Goal: Task Accomplishment & Management: Complete application form

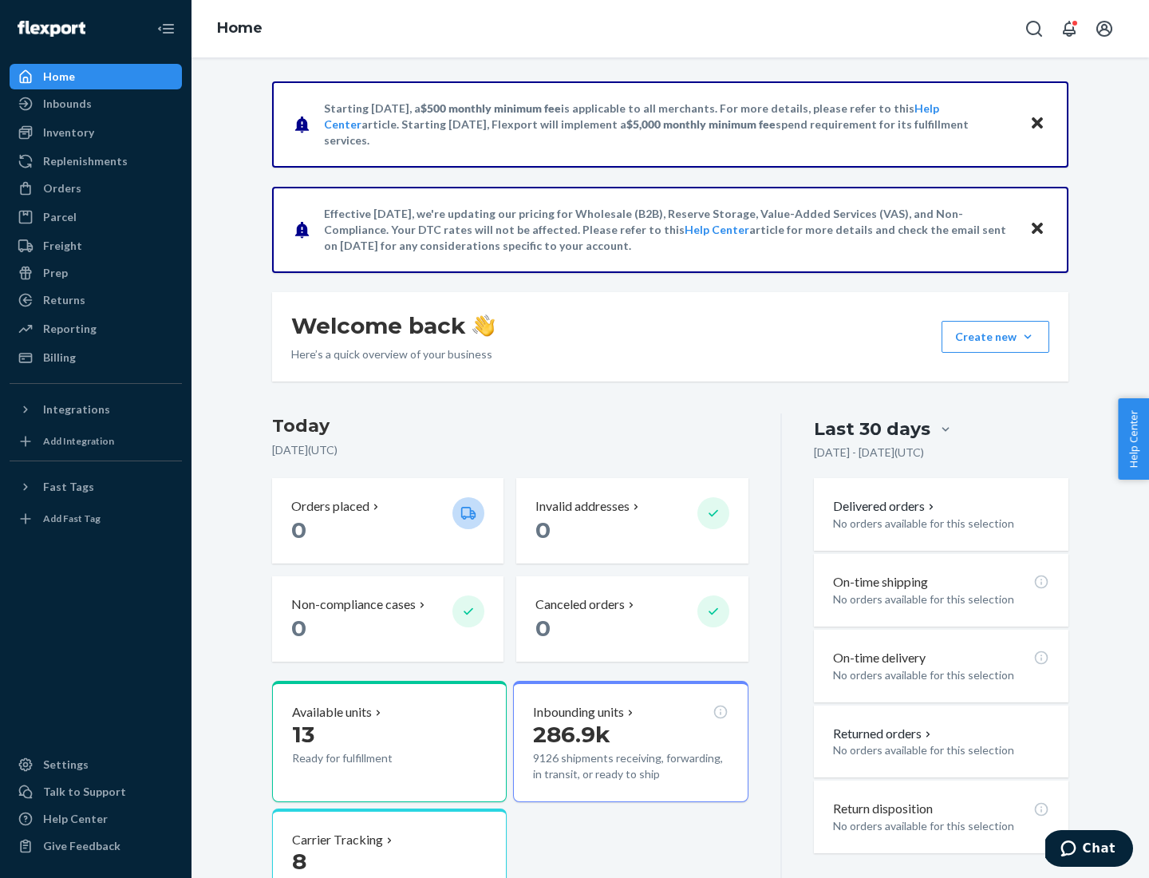
click at [1028, 337] on button "Create new Create new inbound Create new order Create new product" at bounding box center [996, 337] width 108 height 32
click at [96, 104] on div "Inbounds" at bounding box center [95, 104] width 169 height 22
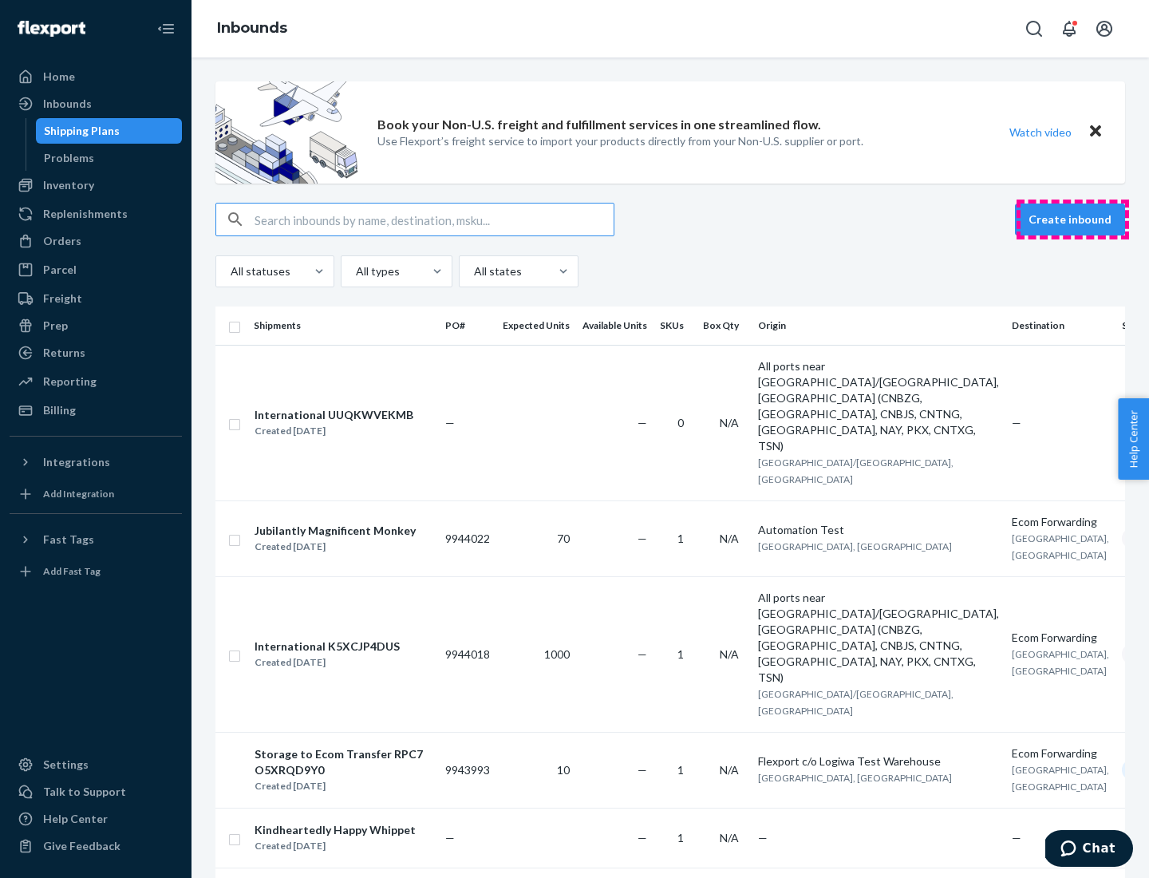
click at [1072, 219] on button "Create inbound" at bounding box center [1070, 219] width 110 height 32
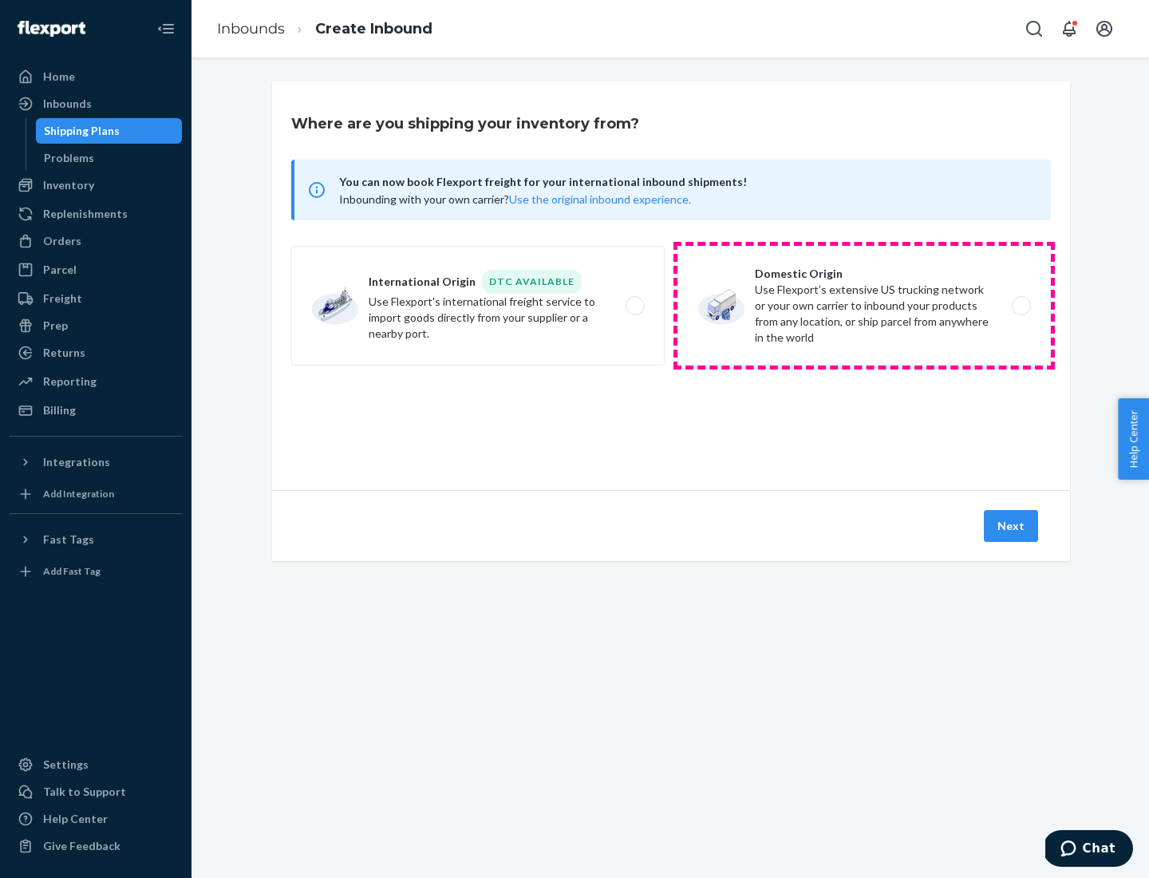
click at [864, 306] on label "Domestic Origin Use Flexport’s extensive US trucking network or your own carrie…" at bounding box center [863, 306] width 373 height 120
click at [1021, 306] on input "Domestic Origin Use Flexport’s extensive US trucking network or your own carrie…" at bounding box center [1026, 306] width 10 height 10
radio input "true"
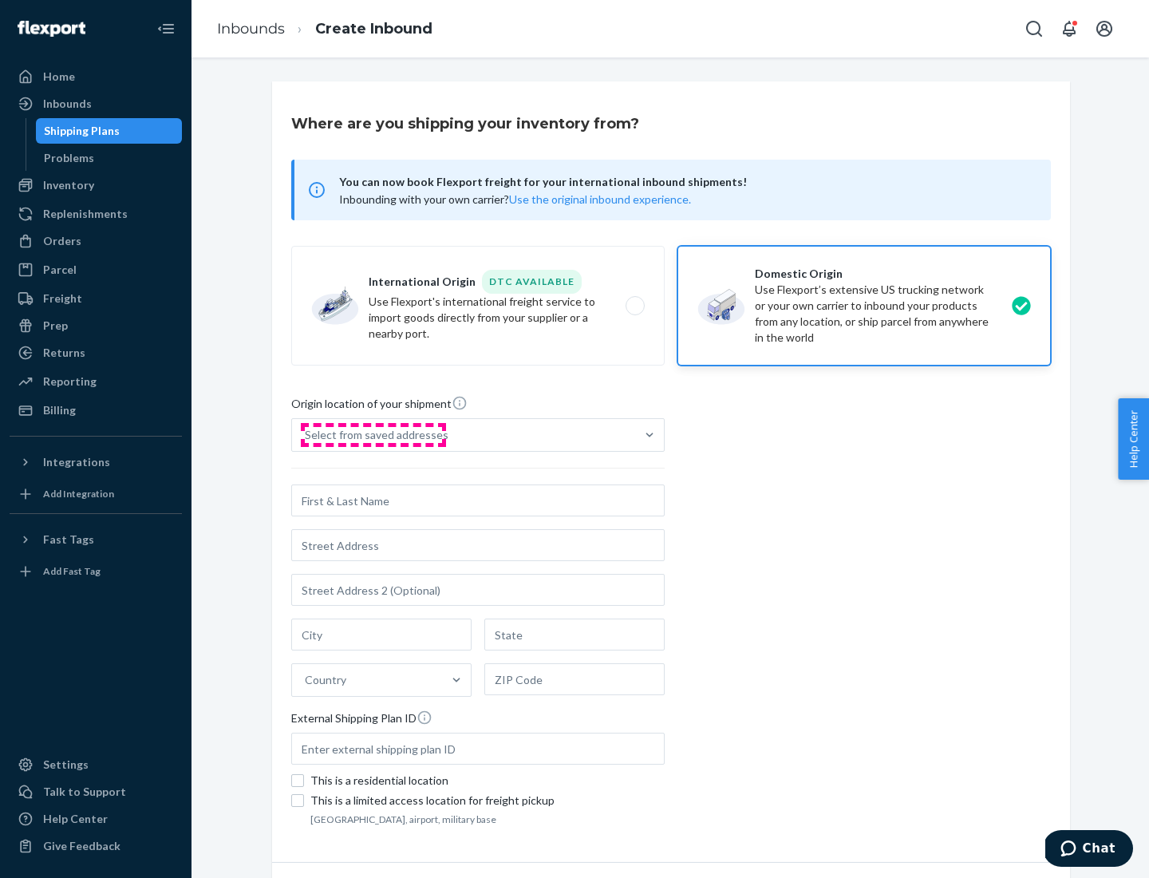
click at [373, 435] on div "Select from saved addresses" at bounding box center [377, 435] width 144 height 16
click at [306, 435] on input "Select from saved addresses" at bounding box center [306, 435] width 2 height 16
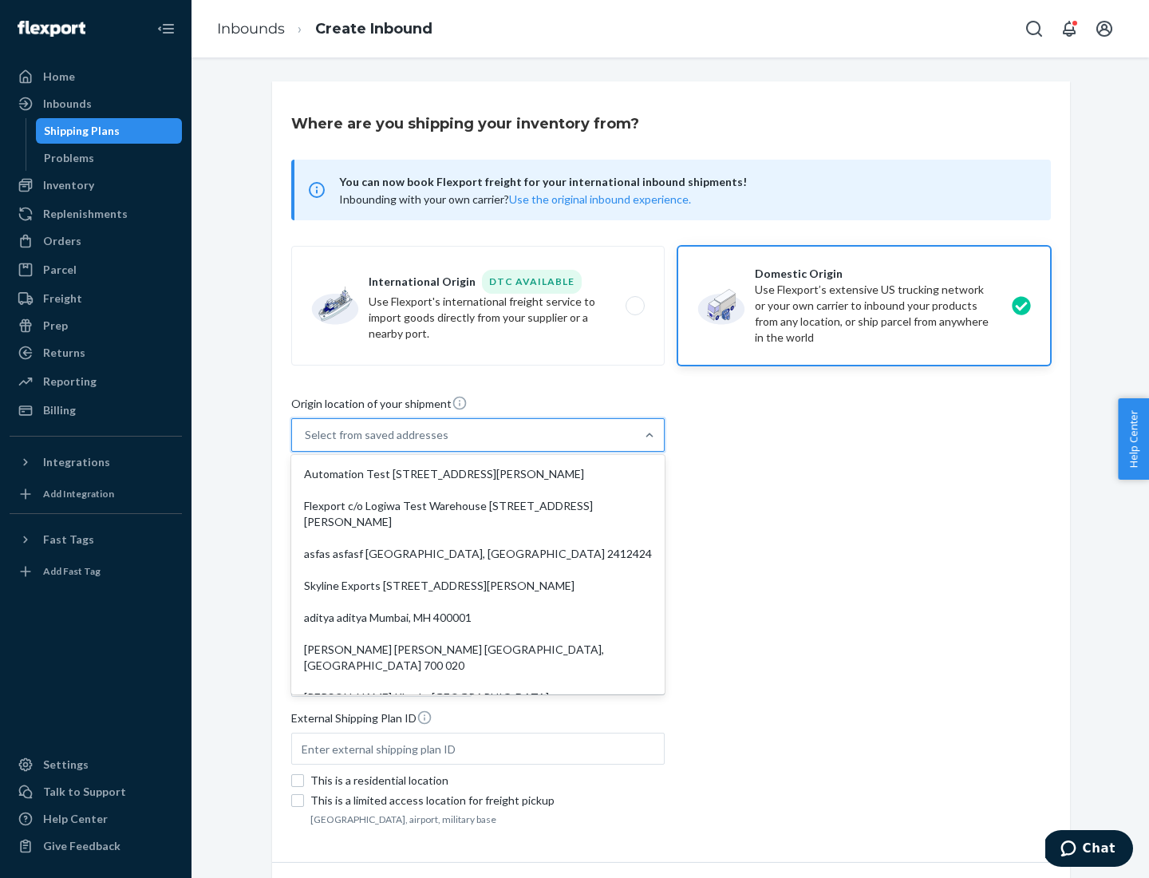
scroll to position [6, 0]
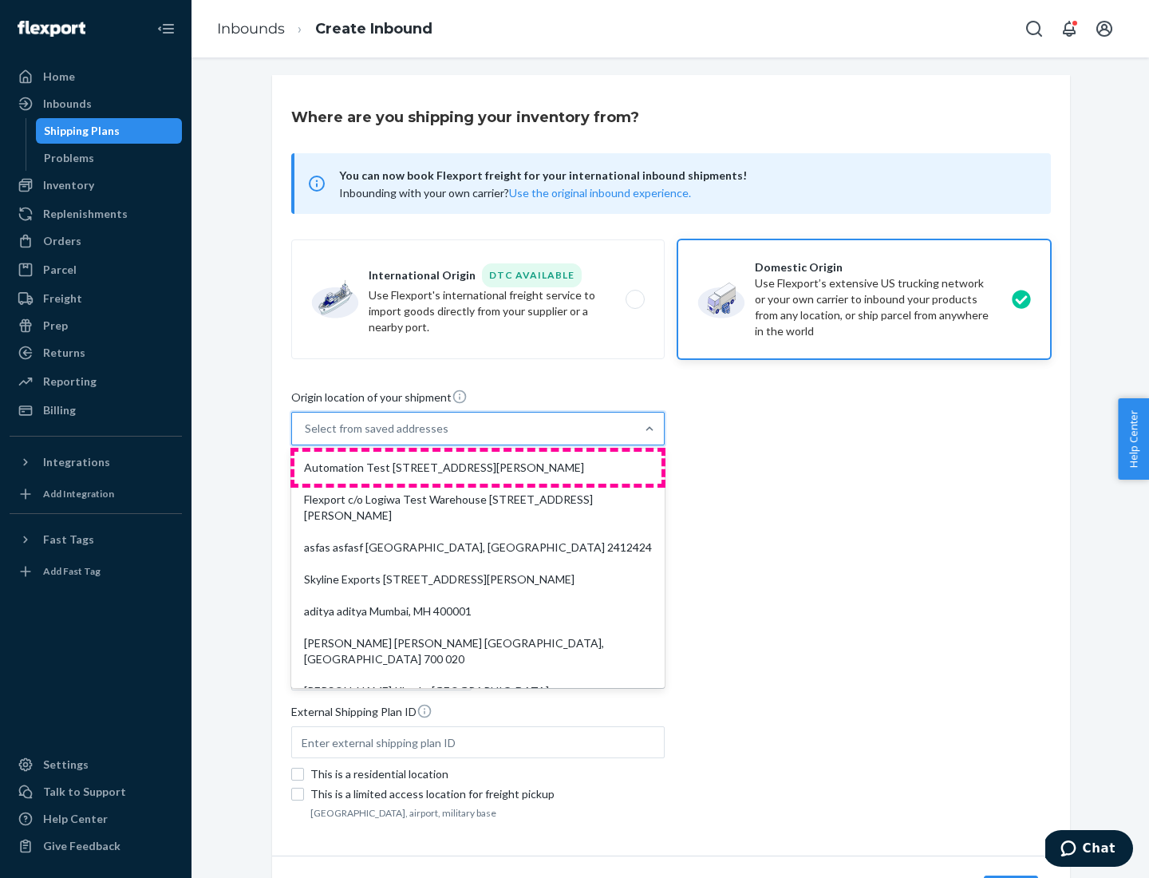
click at [478, 468] on div "Automation Test [STREET_ADDRESS][PERSON_NAME]" at bounding box center [477, 468] width 367 height 32
click at [306, 436] on input "option Automation Test [STREET_ADDRESS][PERSON_NAME]. 9 results available. Use …" at bounding box center [306, 428] width 2 height 16
type input "Automation Test"
type input "9th Floor"
type input "[GEOGRAPHIC_DATA]"
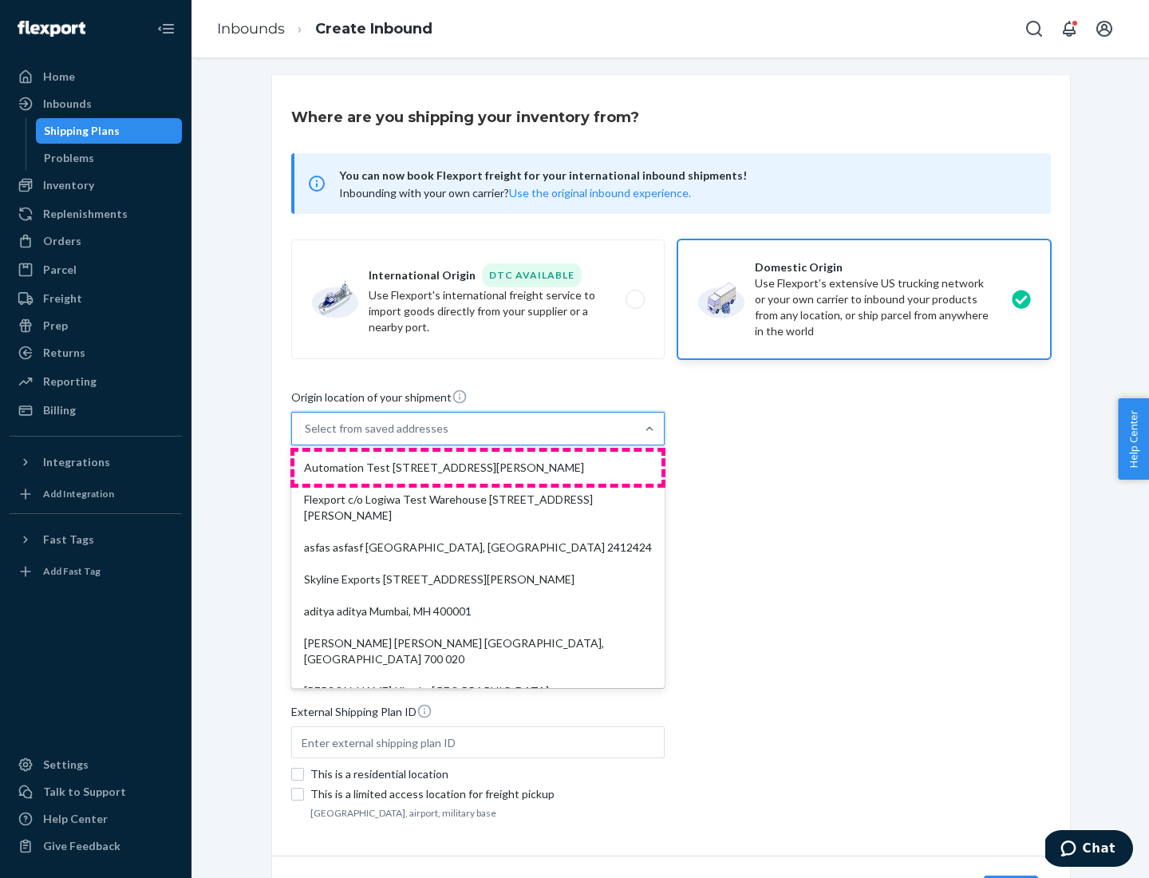
type input "CA"
type input "94104"
type input "[STREET_ADDRESS][PERSON_NAME]"
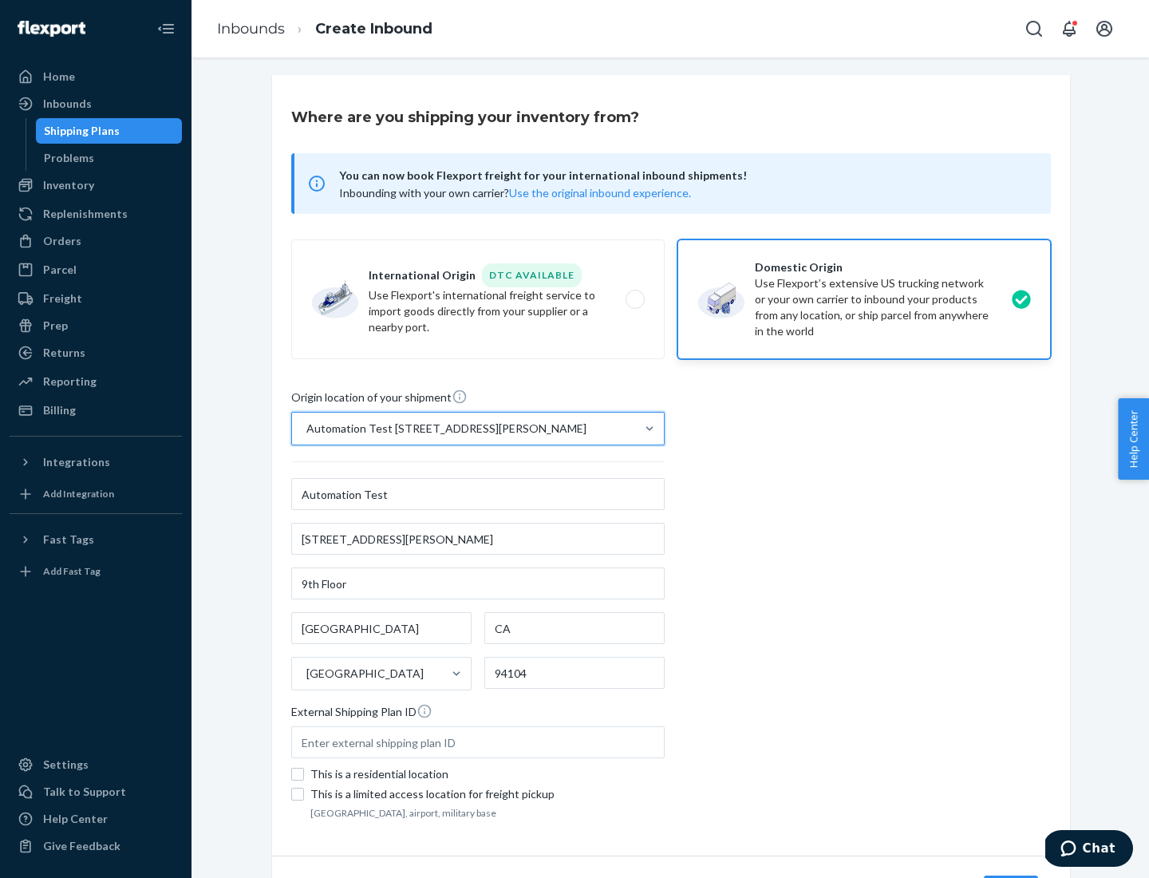
scroll to position [93, 0]
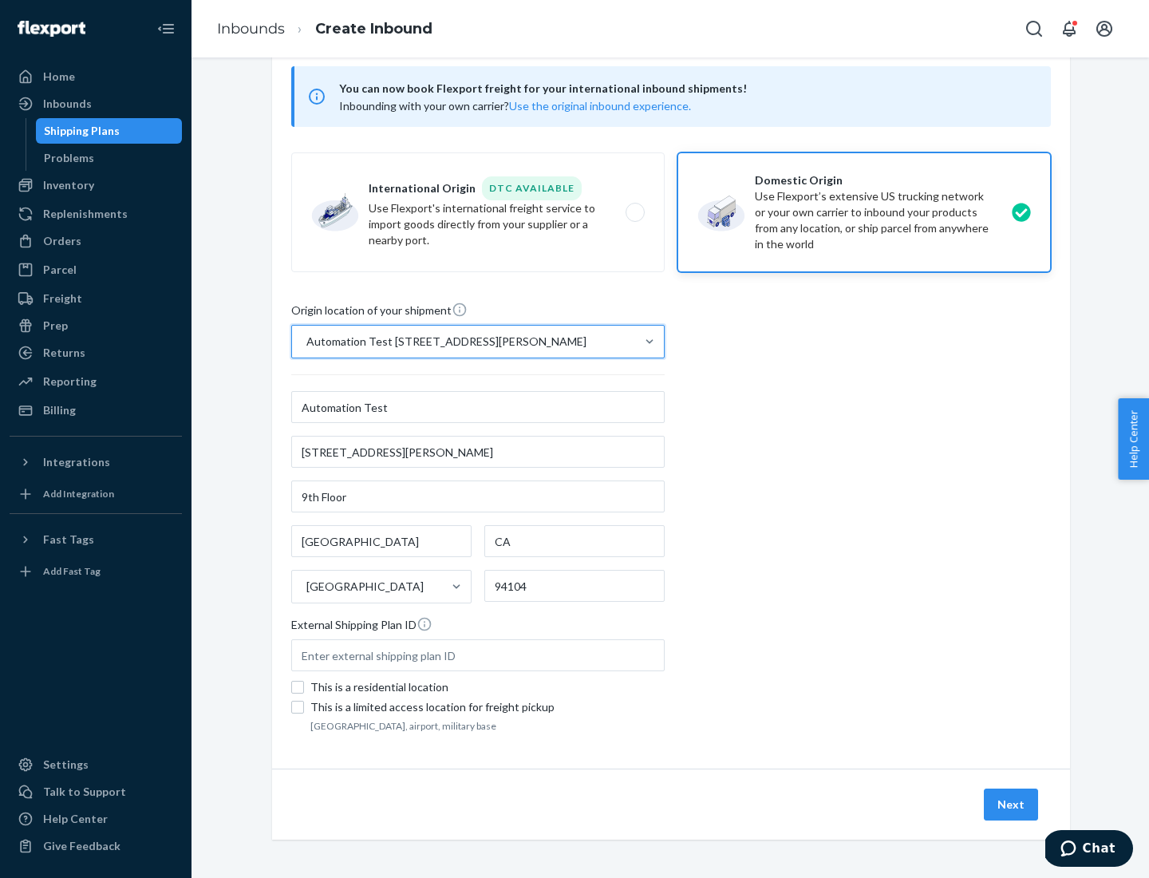
click at [1012, 804] on button "Next" at bounding box center [1011, 804] width 54 height 32
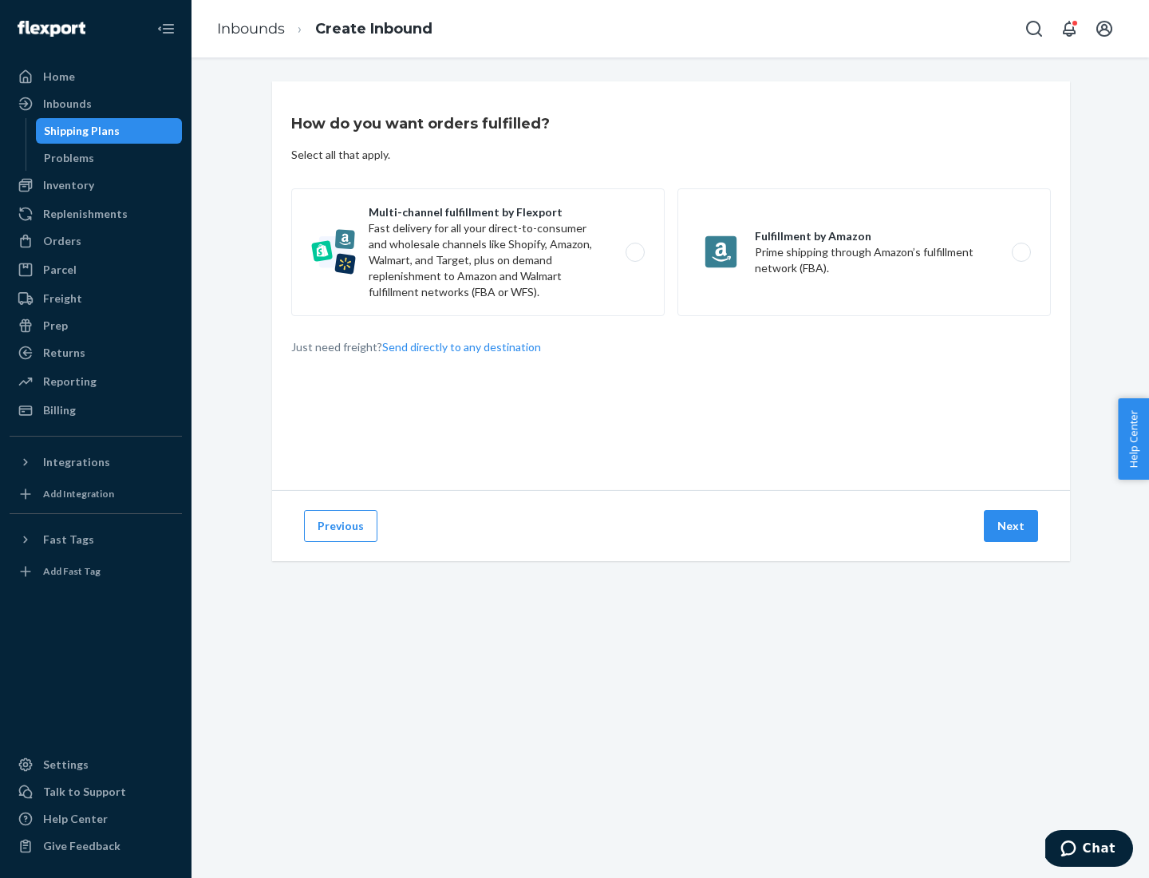
click at [478, 252] on label "Multi-channel fulfillment by Flexport Fast delivery for all your direct-to-cons…" at bounding box center [477, 252] width 373 height 128
click at [634, 252] on input "Multi-channel fulfillment by Flexport Fast delivery for all your direct-to-cons…" at bounding box center [639, 252] width 10 height 10
radio input "true"
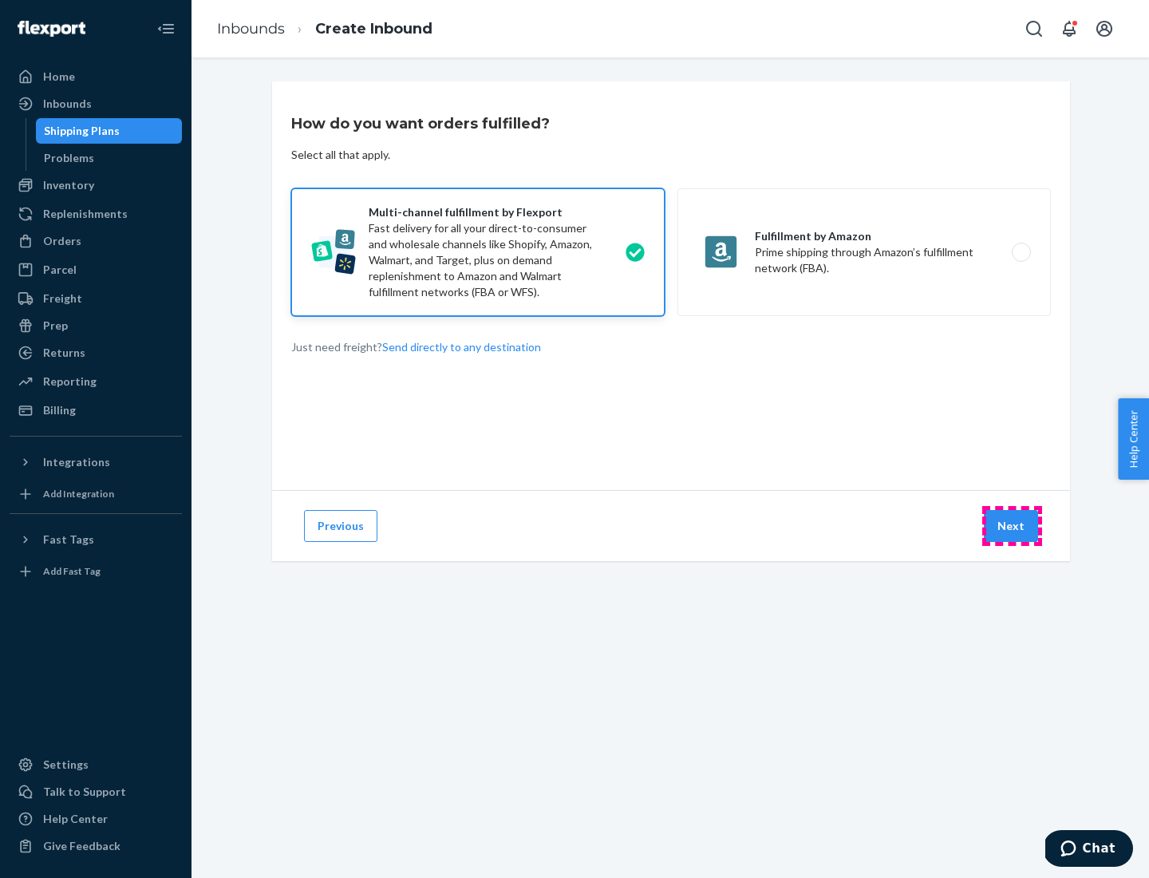
click at [1012, 526] on button "Next" at bounding box center [1011, 526] width 54 height 32
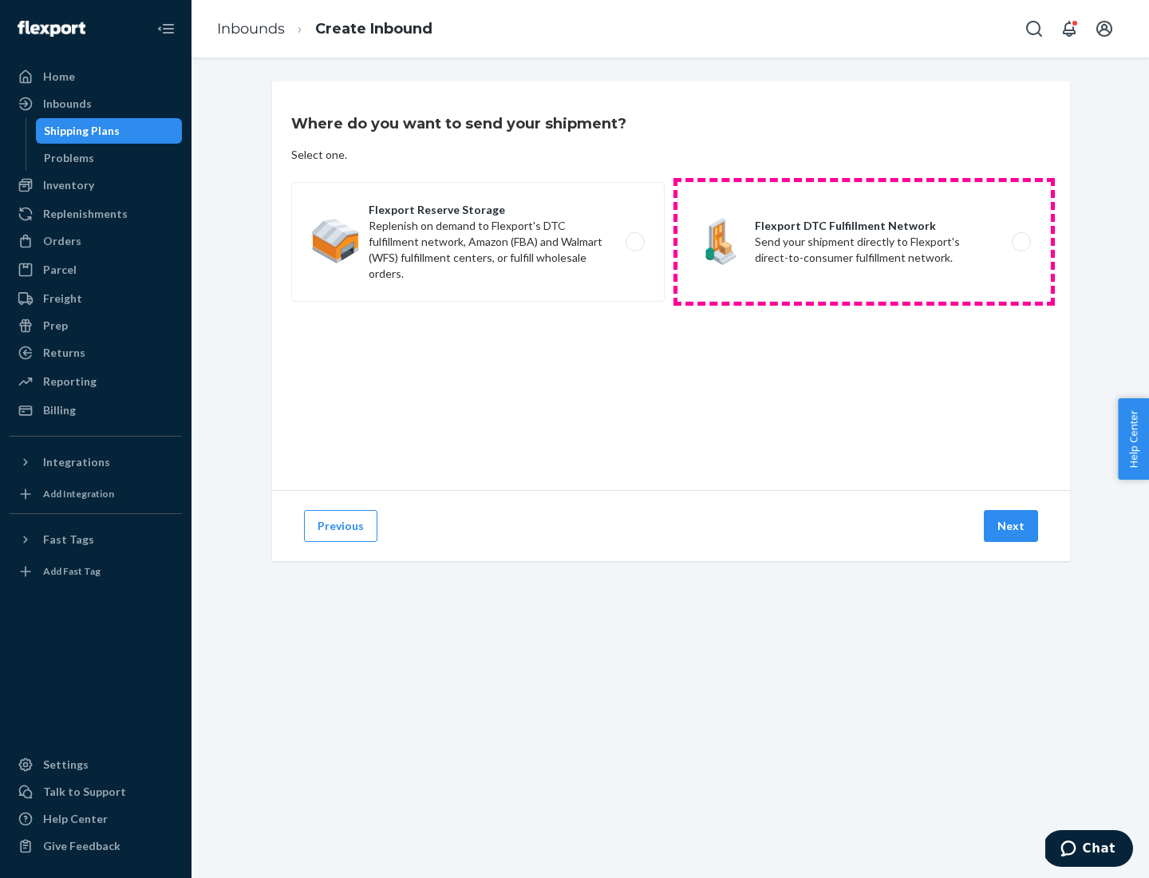
click at [864, 242] on label "Flexport DTC Fulfillment Network Send your shipment directly to Flexport's dire…" at bounding box center [863, 242] width 373 height 120
click at [1021, 242] on input "Flexport DTC Fulfillment Network Send your shipment directly to Flexport's dire…" at bounding box center [1026, 242] width 10 height 10
radio input "true"
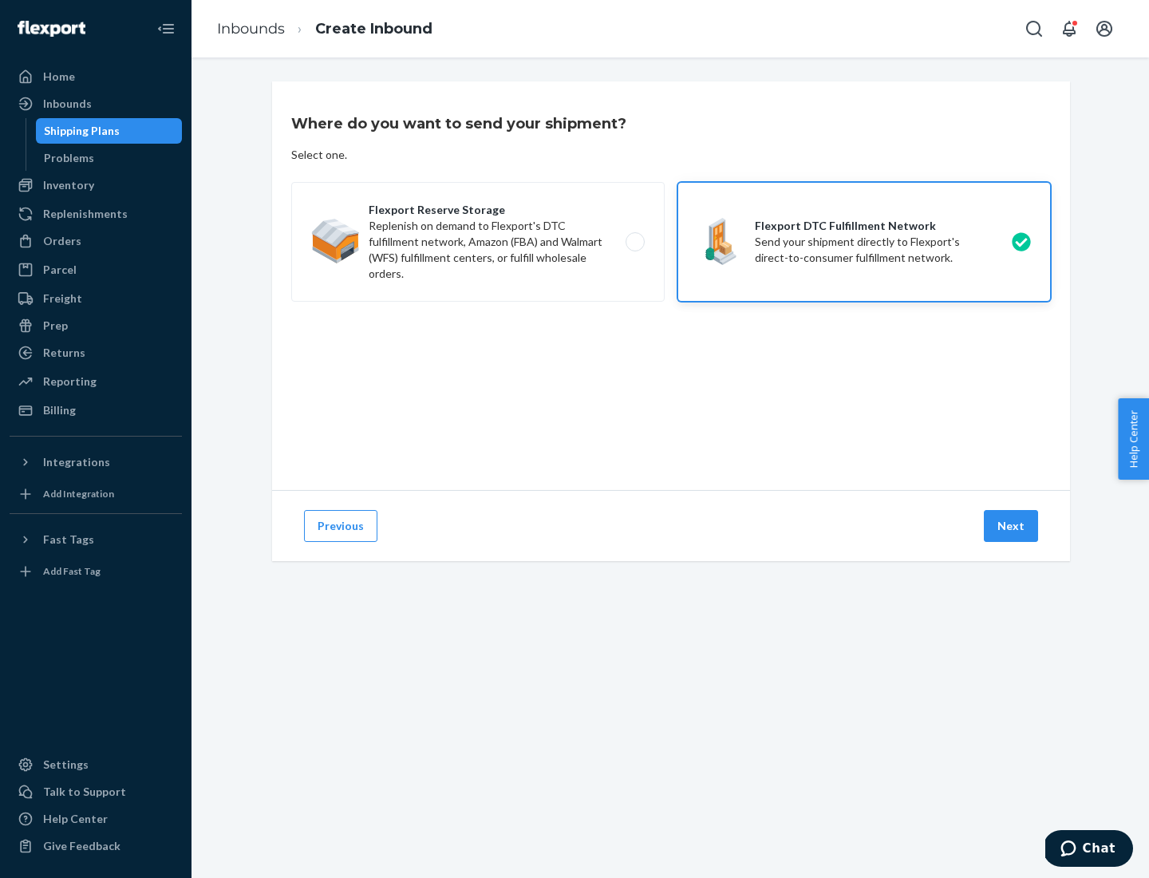
click at [1012, 526] on button "Next" at bounding box center [1011, 526] width 54 height 32
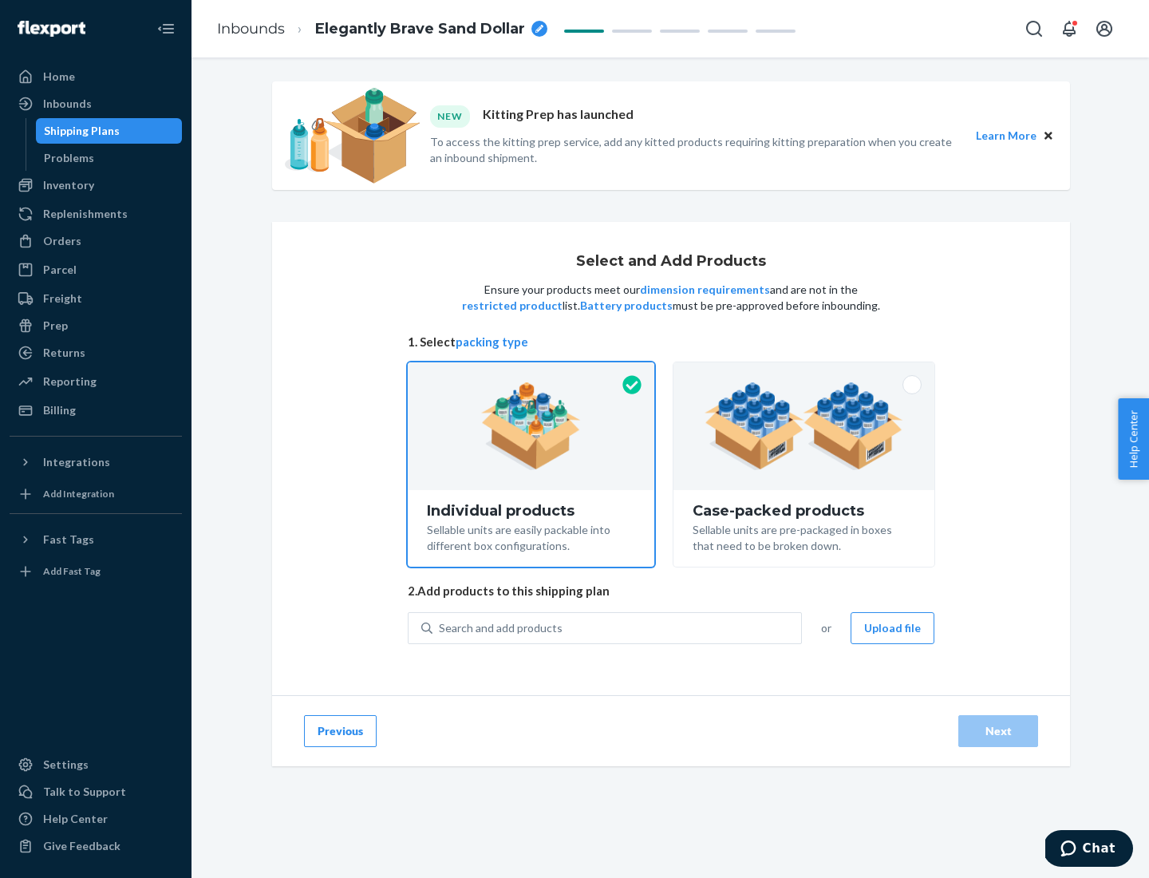
click at [804, 426] on img at bounding box center [804, 426] width 199 height 88
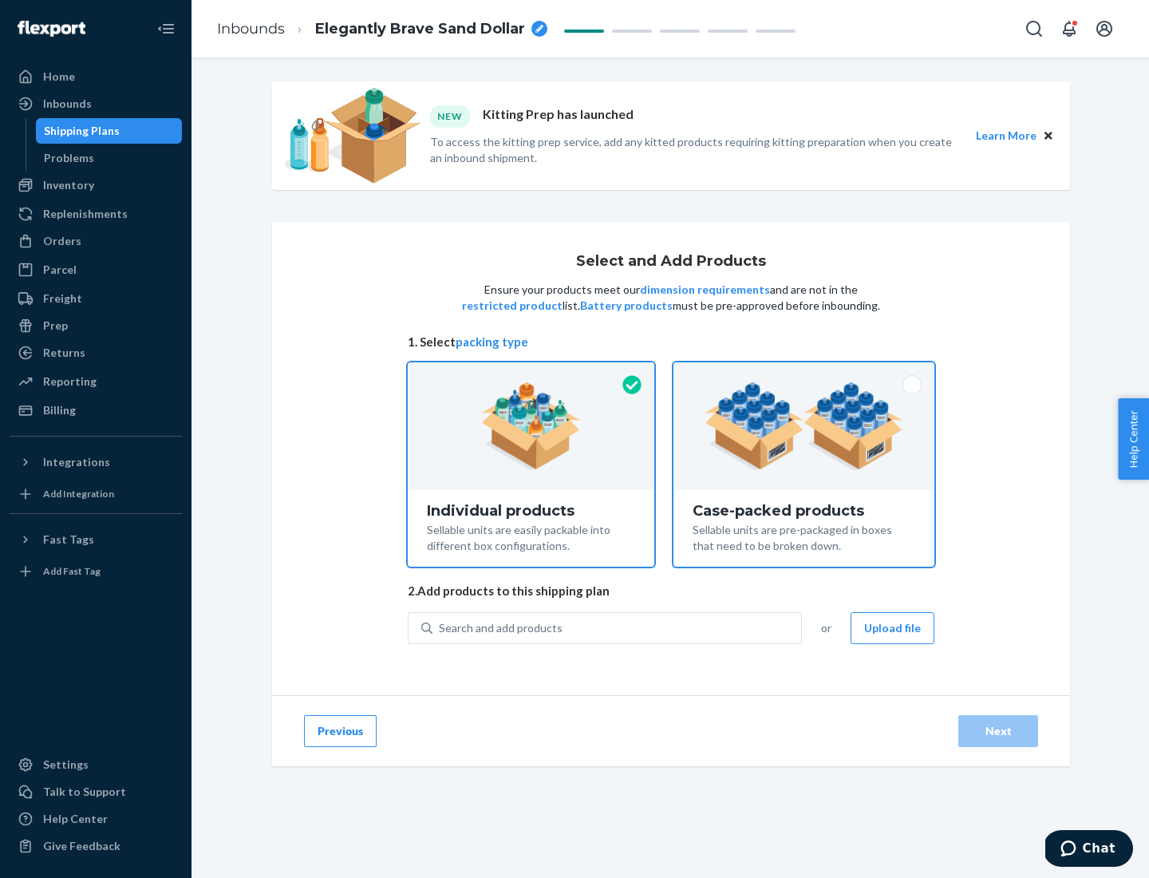
click at [804, 373] on input "Case-packed products Sellable units are pre-packaged in boxes that need to be b…" at bounding box center [804, 367] width 10 height 10
radio input "true"
radio input "false"
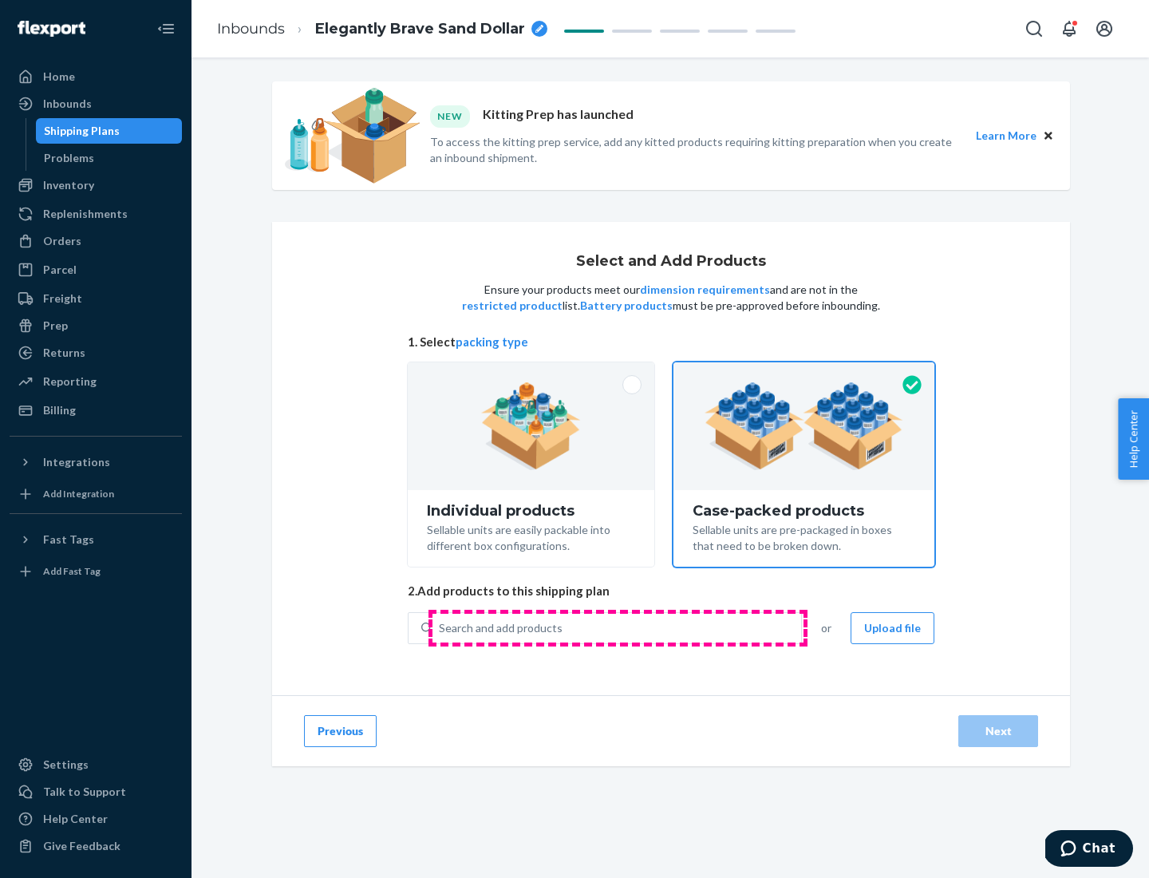
click at [618, 627] on div "Search and add products" at bounding box center [616, 628] width 369 height 29
click at [440, 627] on input "Search and add products" at bounding box center [440, 628] width 2 height 16
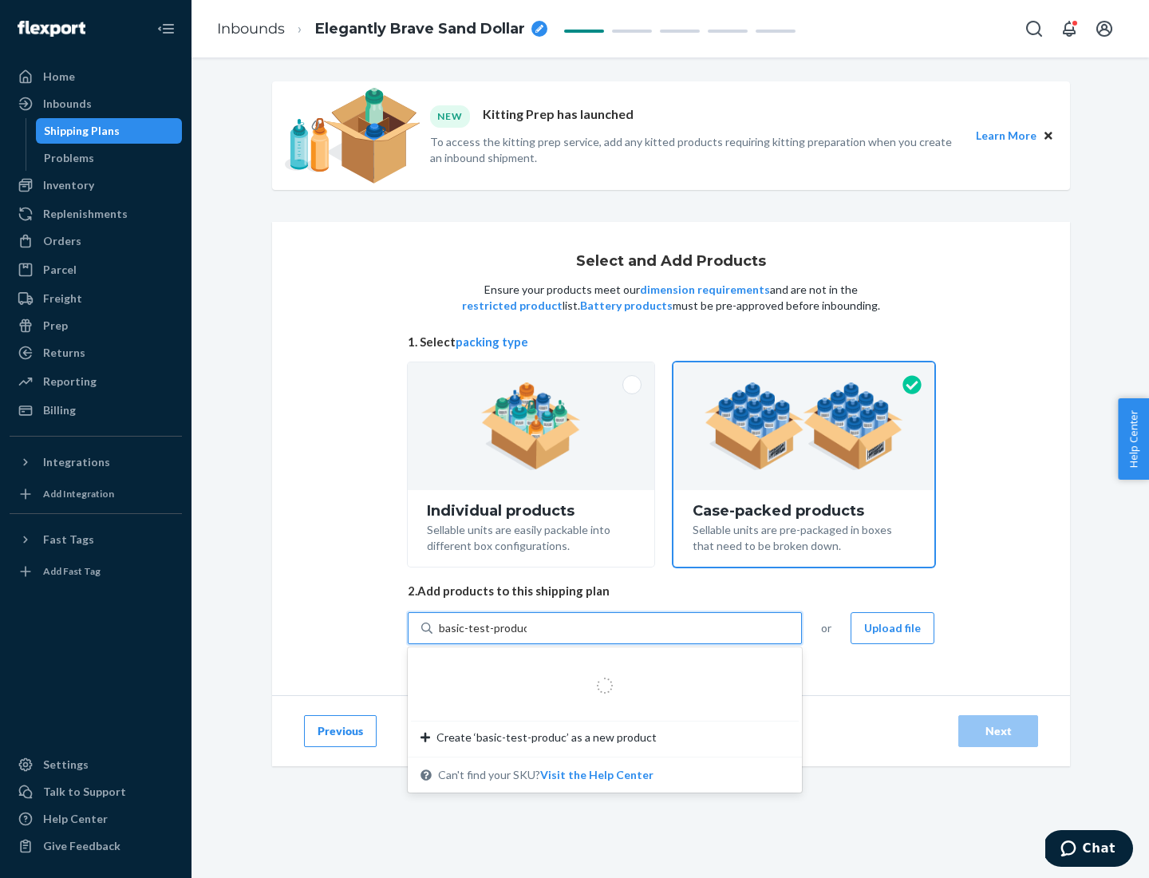
type input "basic-test-product-1"
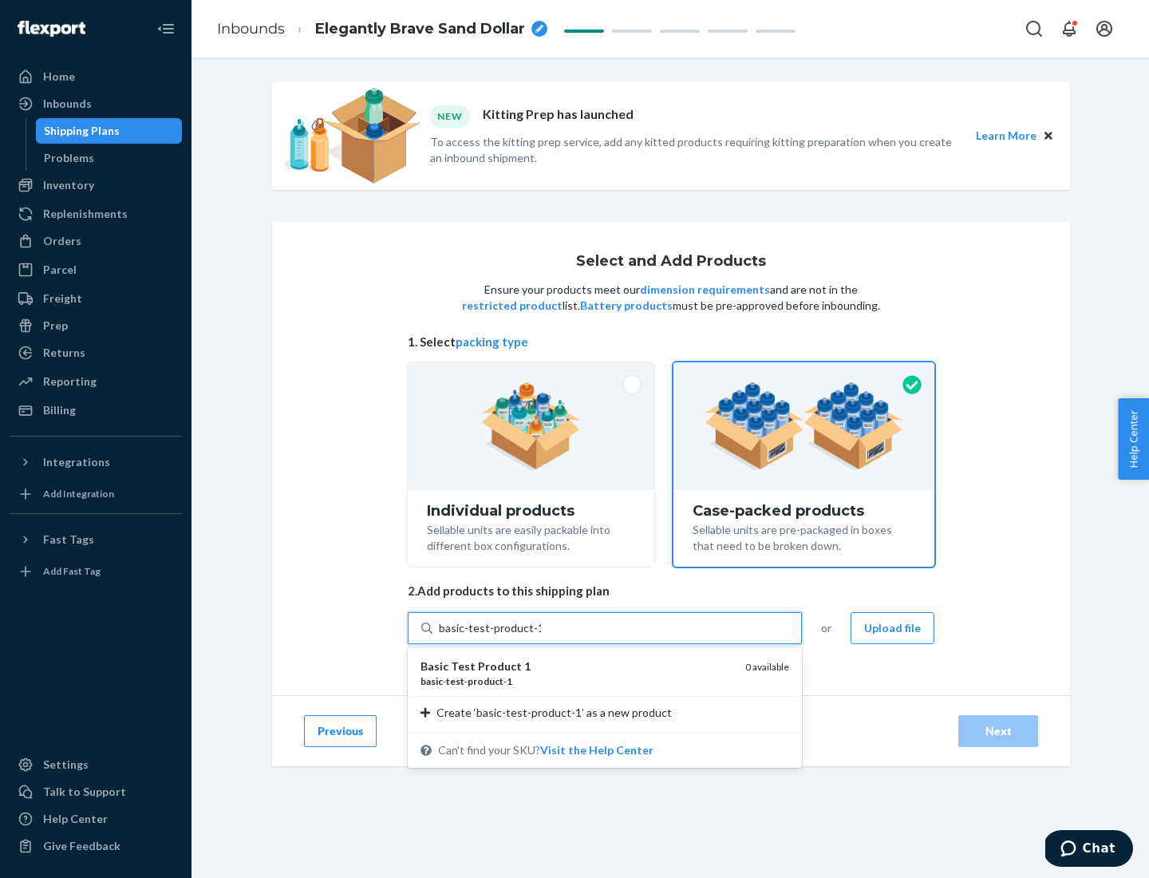
click at [577, 681] on div "basic - test - product - 1" at bounding box center [576, 681] width 312 height 14
click at [541, 636] on input "basic-test-product-1" at bounding box center [490, 628] width 102 height 16
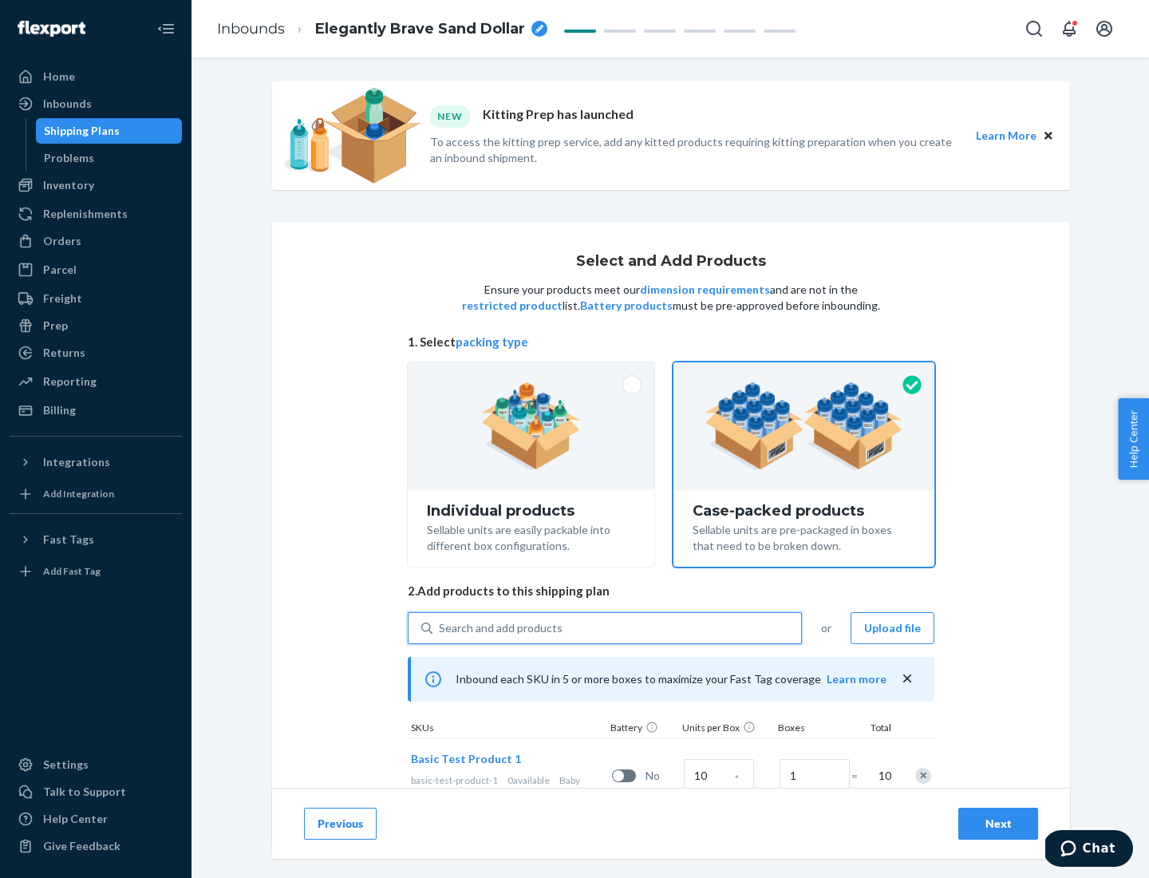
scroll to position [57, 0]
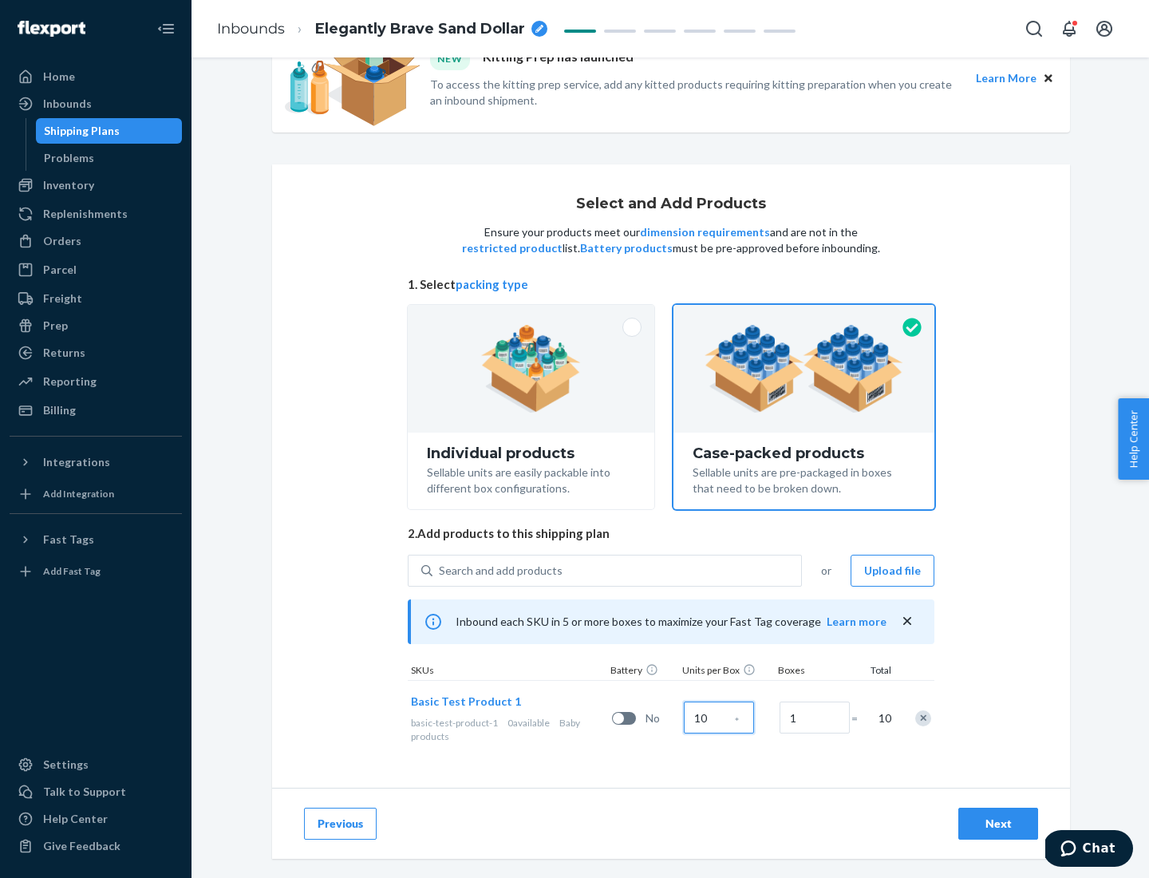
type input "10"
type input "7"
click at [998, 823] on div "Next" at bounding box center [998, 823] width 53 height 16
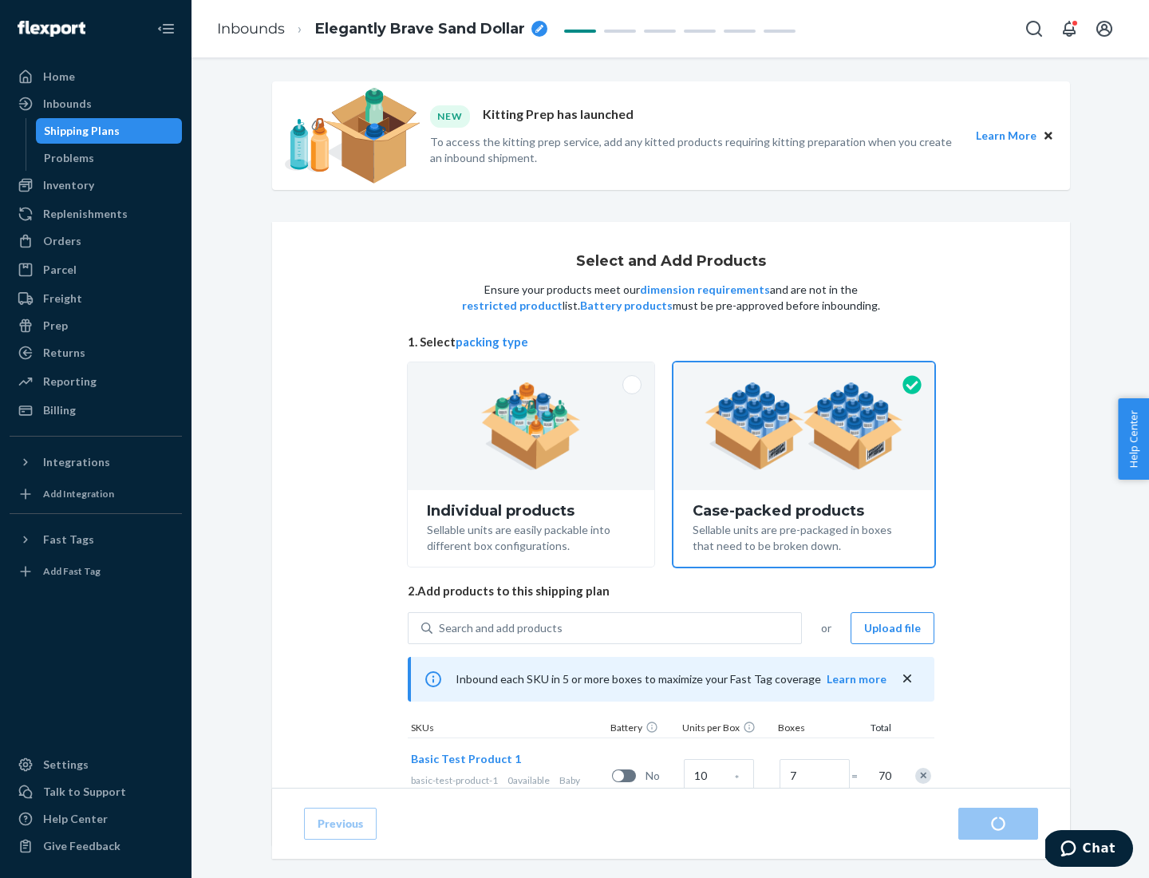
radio input "true"
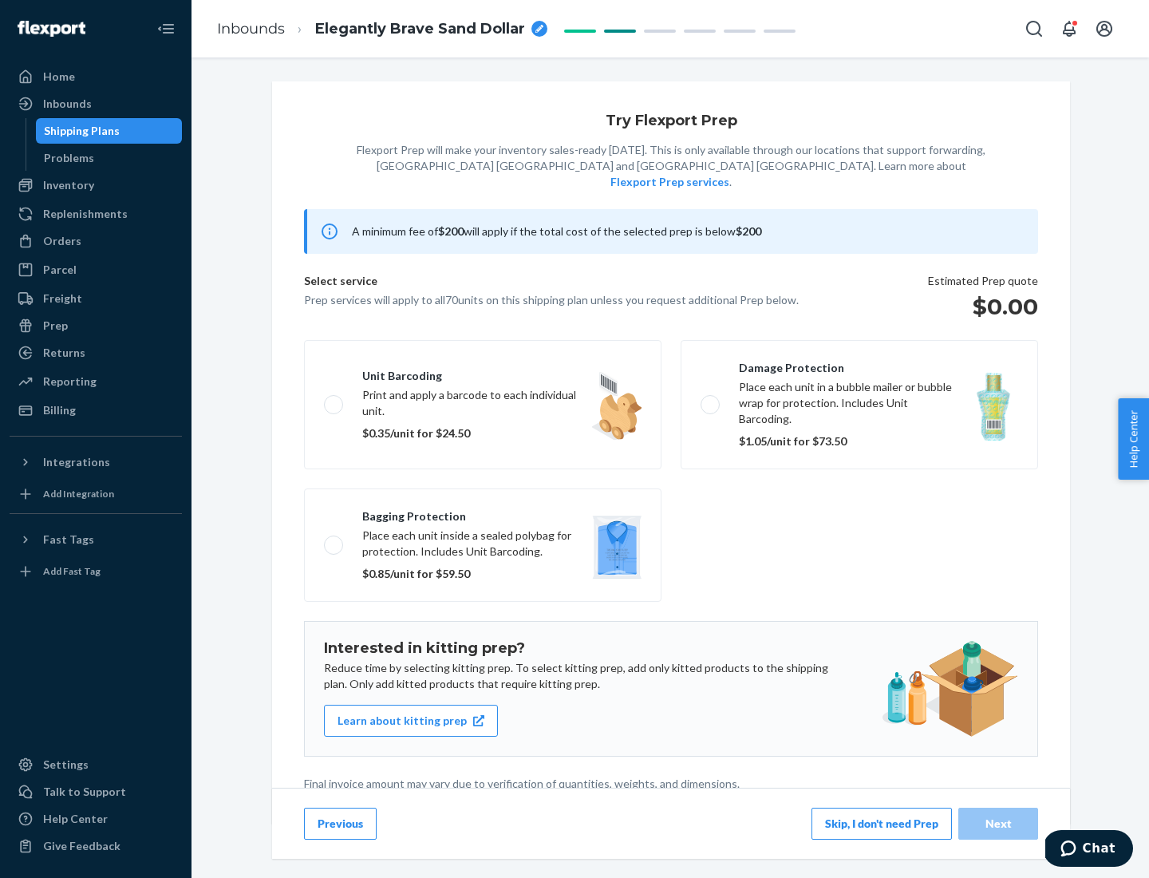
scroll to position [4, 0]
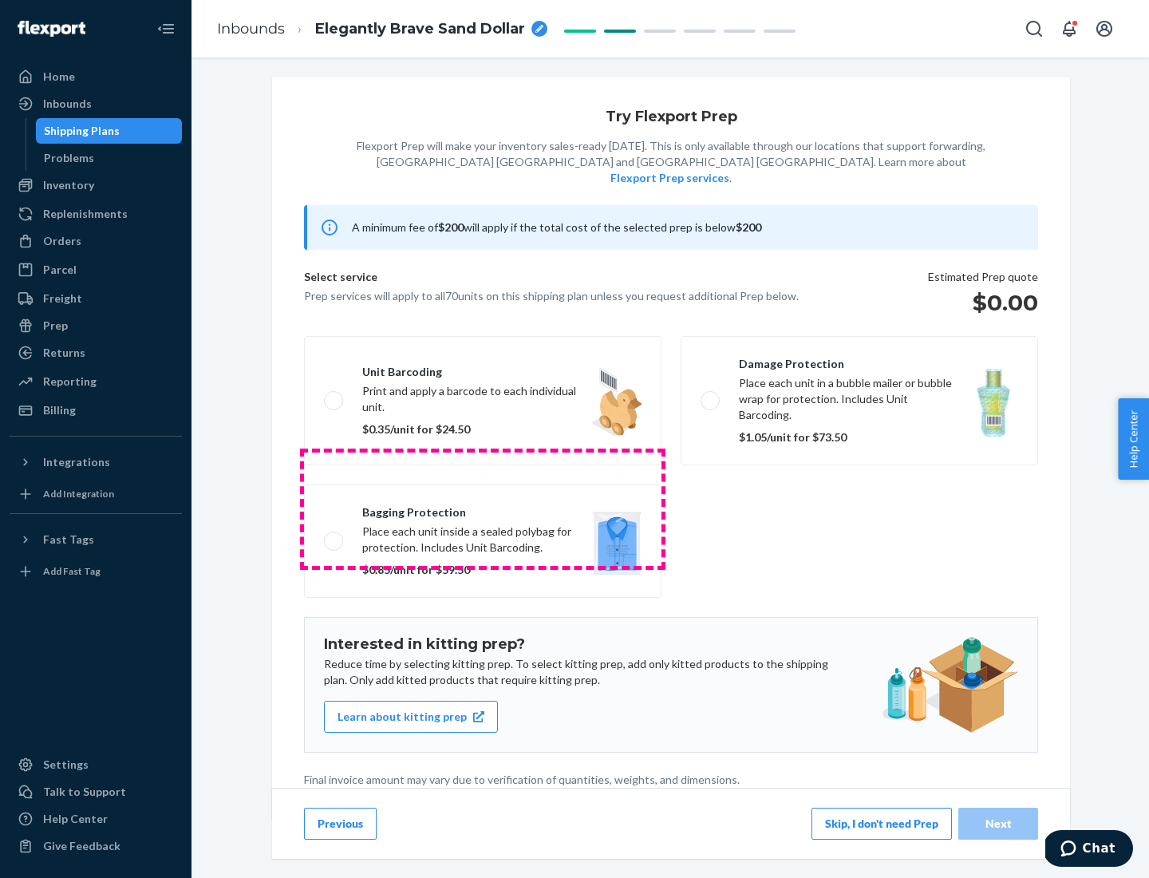
click at [483, 508] on label "Bagging protection Place each unit inside a sealed polybag for protection. Incl…" at bounding box center [482, 540] width 357 height 113
click at [334, 535] on input "Bagging protection Place each unit inside a sealed polybag for protection. Incl…" at bounding box center [329, 540] width 10 height 10
checkbox input "true"
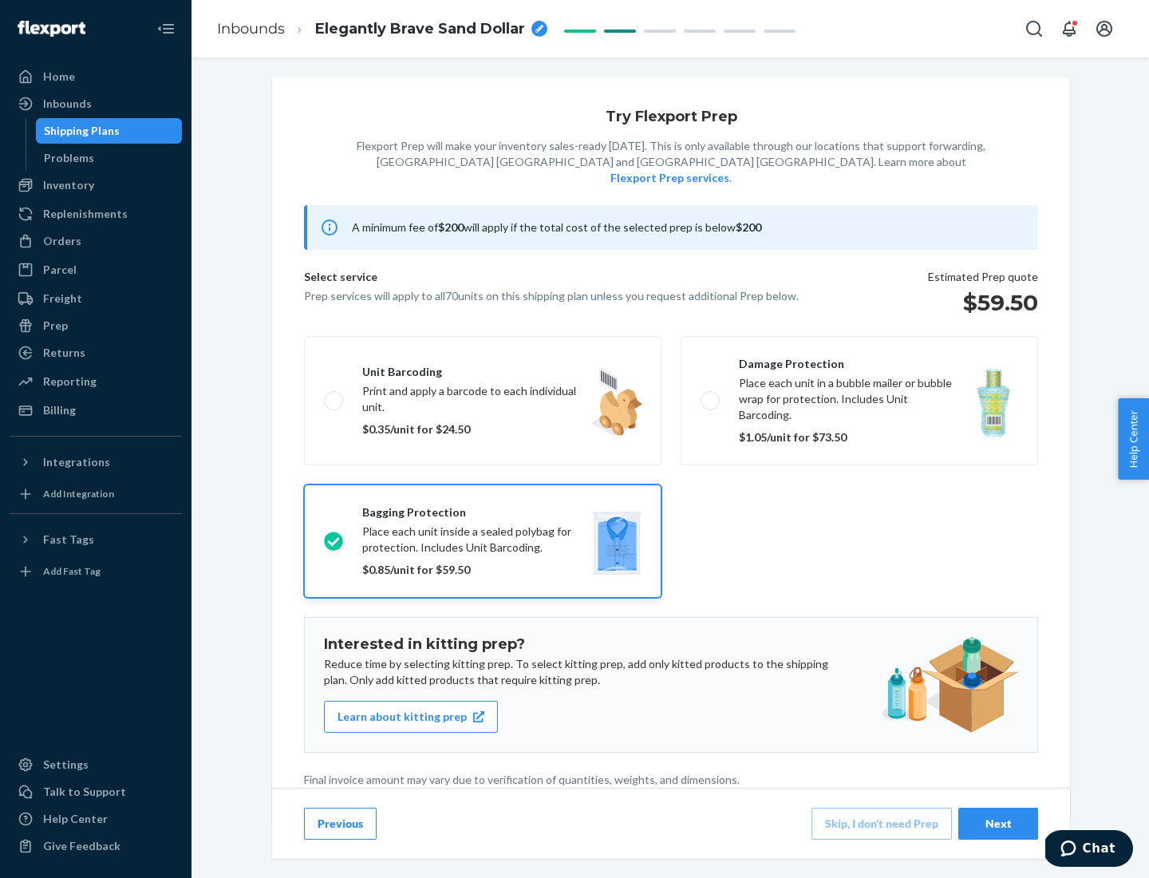
click at [998, 823] on div "Next" at bounding box center [998, 823] width 53 height 16
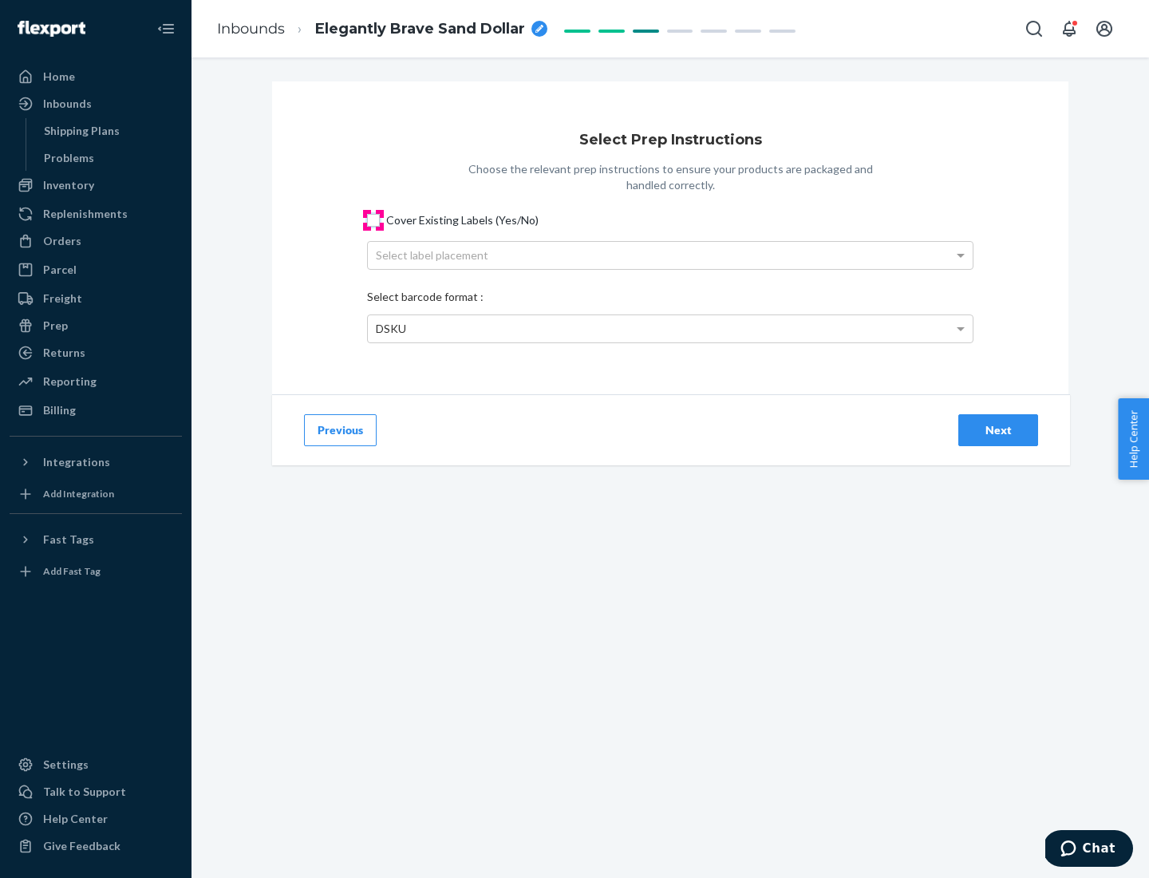
click at [373, 219] on input "Cover Existing Labels (Yes/No)" at bounding box center [373, 220] width 13 height 13
checkbox input "true"
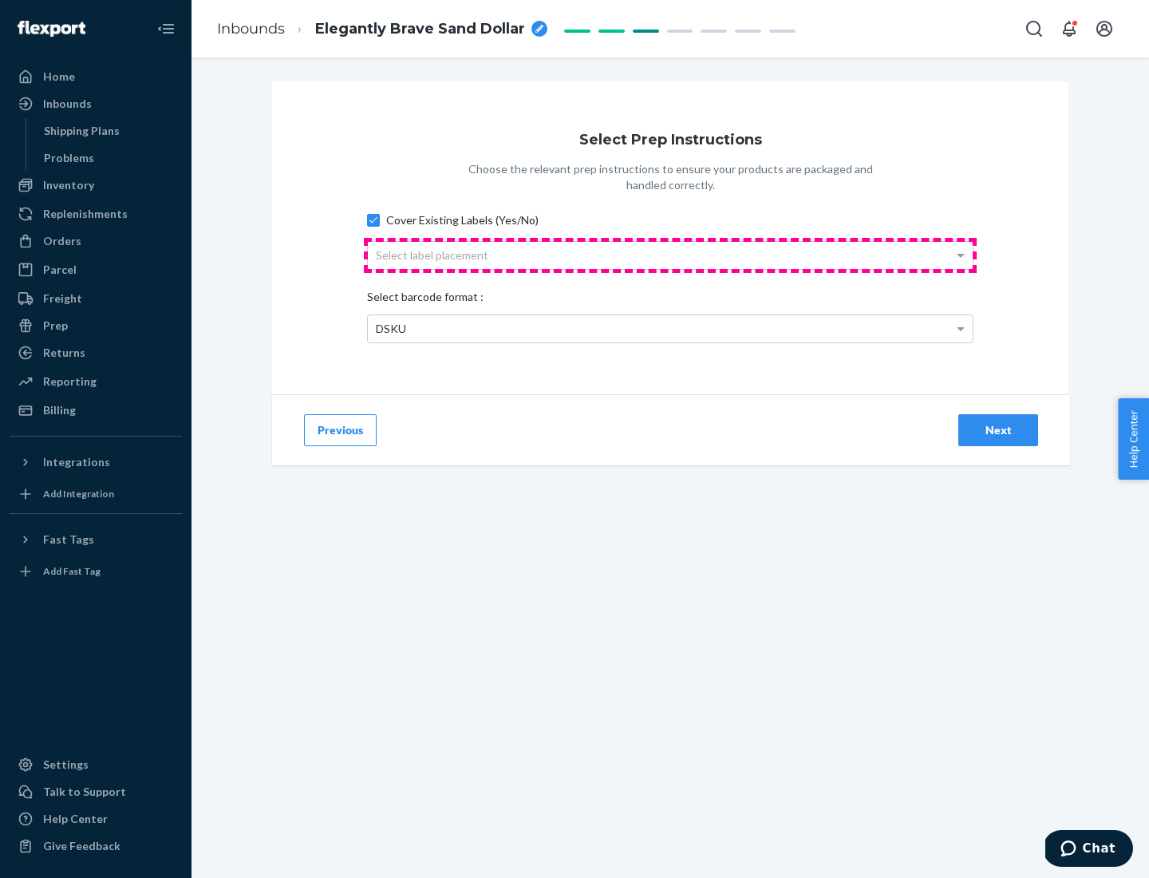
click at [670, 255] on div "Select label placement" at bounding box center [670, 255] width 605 height 27
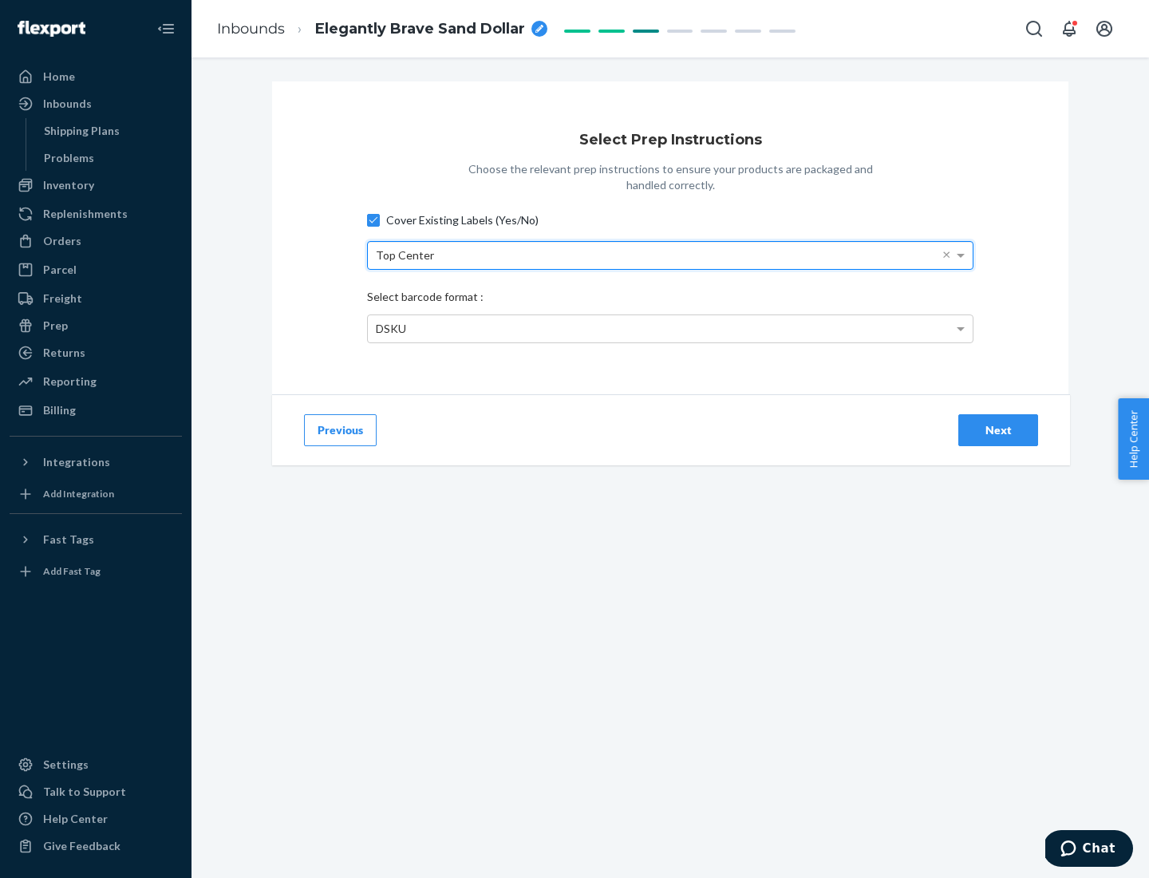
click at [670, 328] on div "DSKU" at bounding box center [670, 328] width 605 height 27
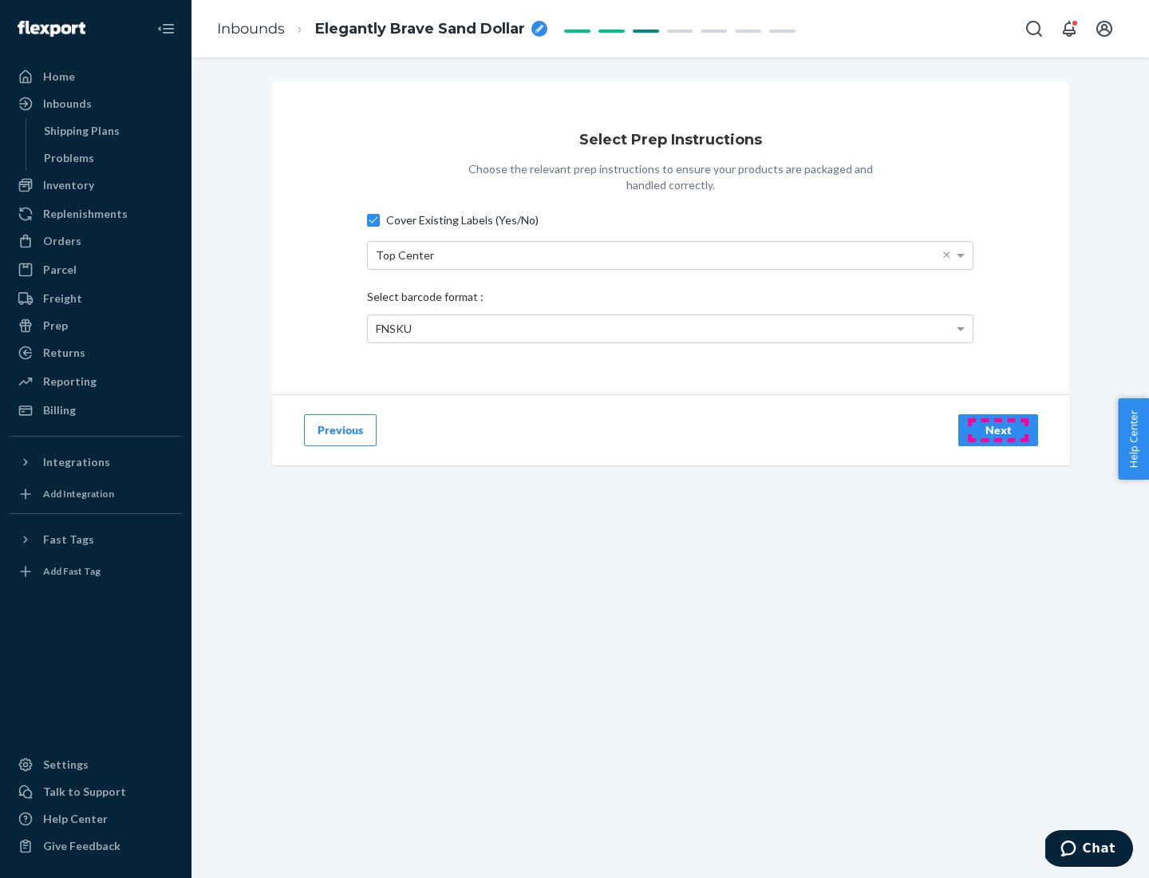
click at [998, 429] on div "Next" at bounding box center [998, 430] width 53 height 16
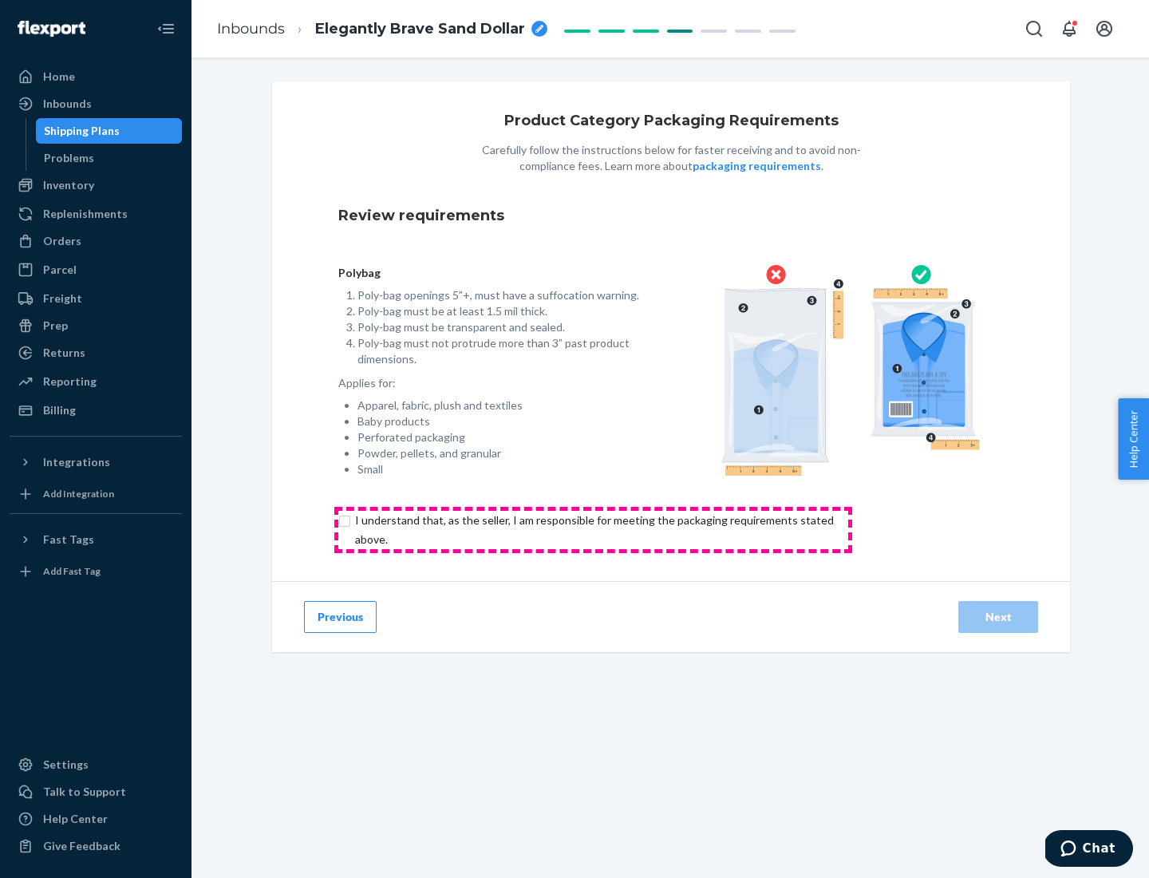
click at [593, 529] on input "checkbox" at bounding box center [603, 530] width 531 height 38
checkbox input "true"
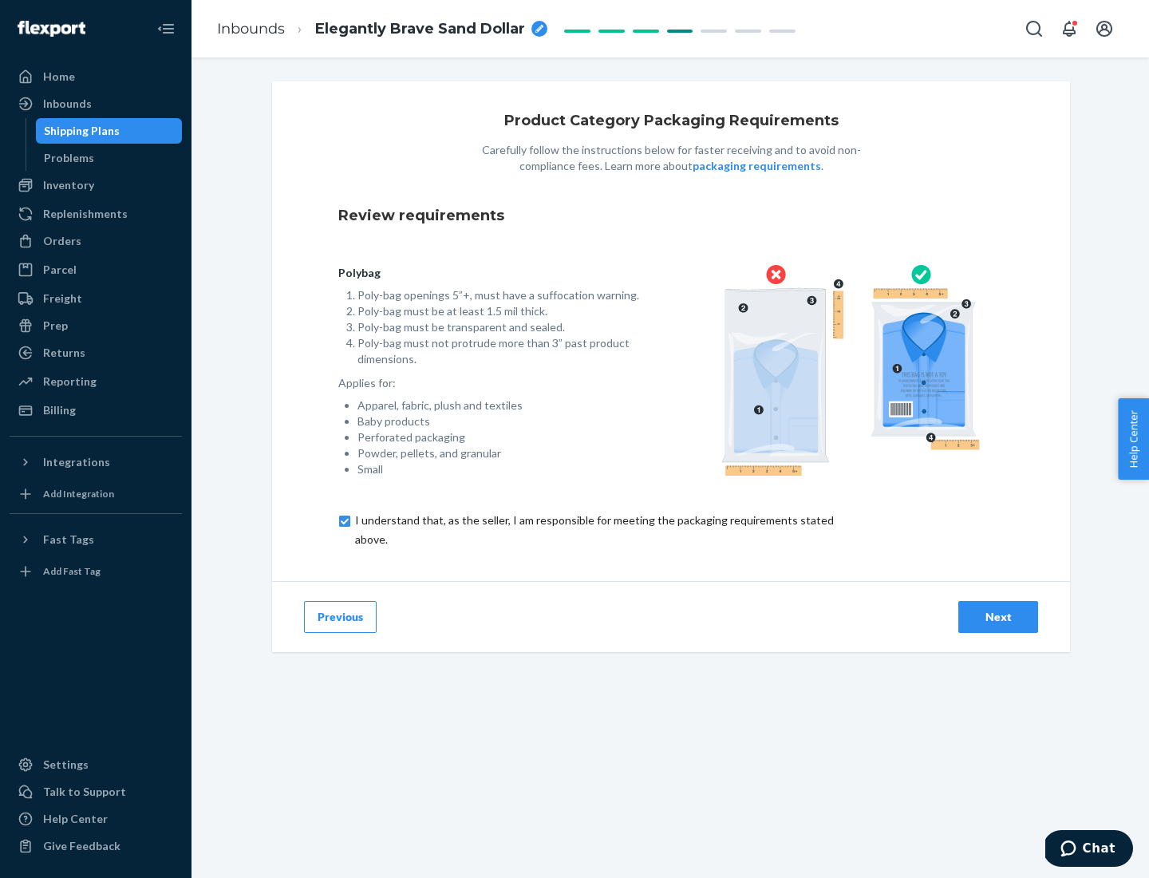
click at [998, 616] on div "Next" at bounding box center [998, 617] width 53 height 16
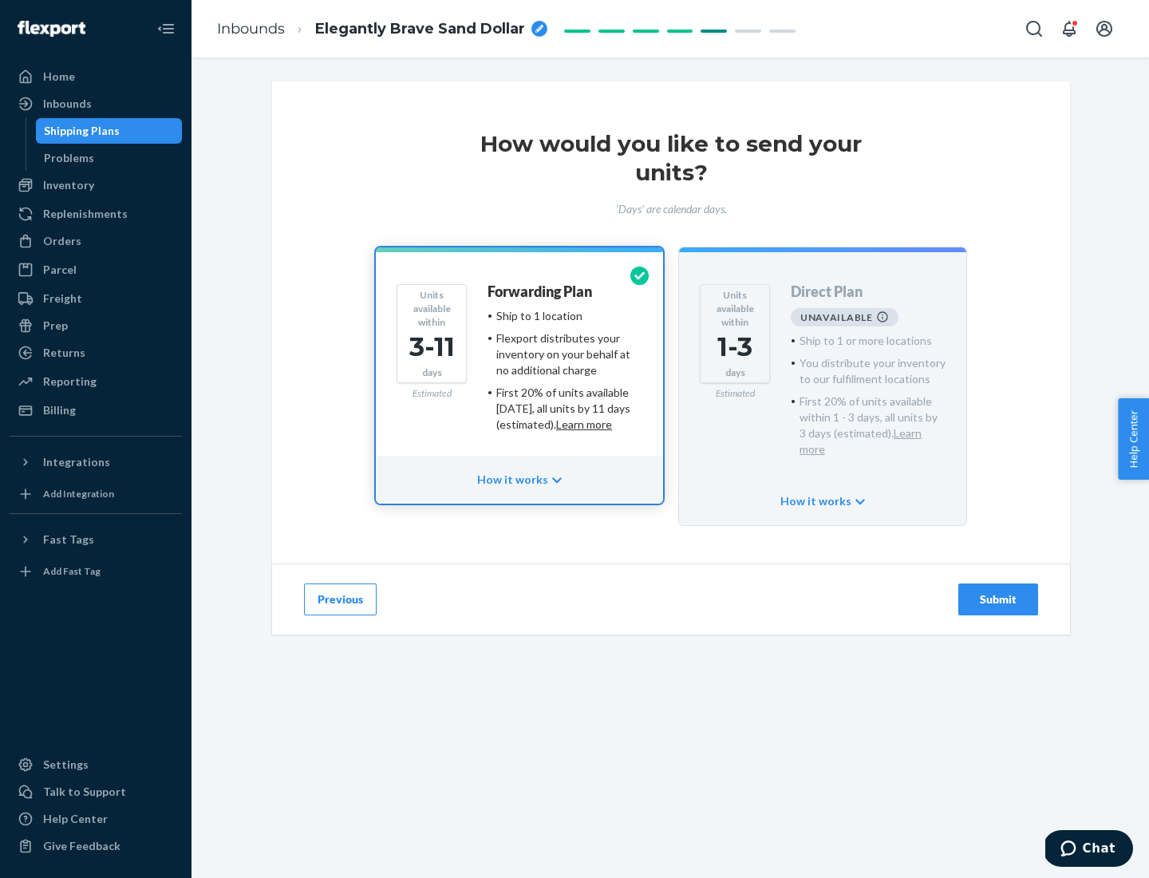
click at [541, 291] on h4 "Forwarding Plan" at bounding box center [540, 292] width 105 height 16
click at [998, 591] on div "Submit" at bounding box center [998, 599] width 53 height 16
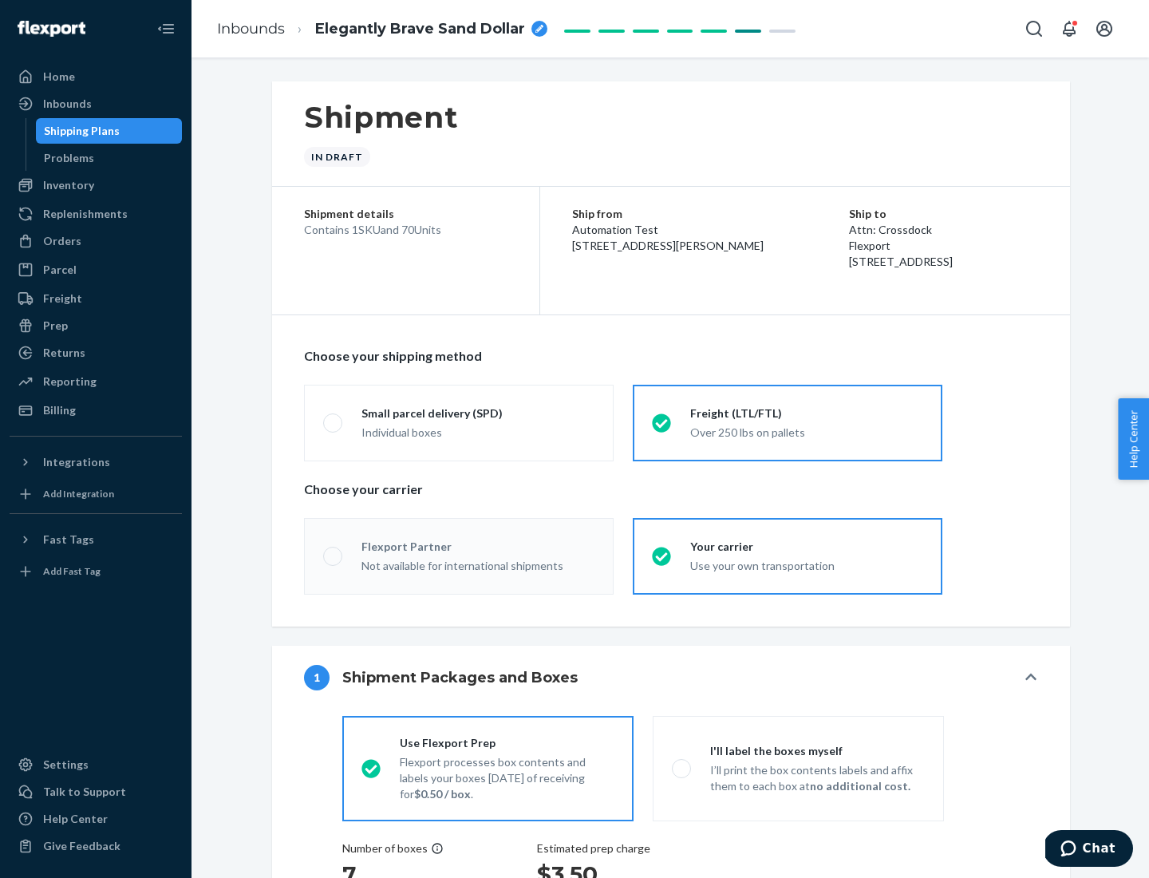
radio input "true"
radio input "false"
radio input "true"
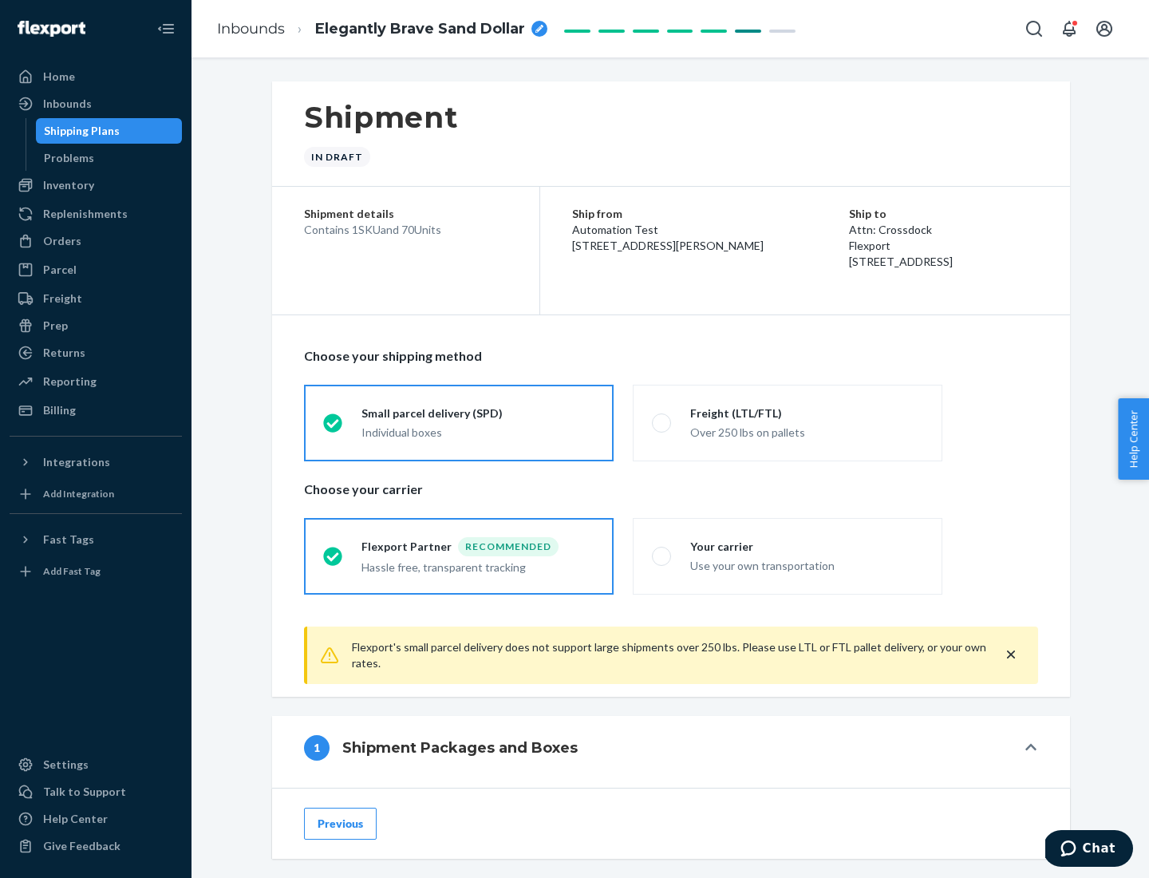
click at [478, 430] on div "Individual boxes" at bounding box center [477, 432] width 233 height 16
click at [334, 428] on input "Small parcel delivery (SPD) Individual boxes" at bounding box center [328, 422] width 10 height 10
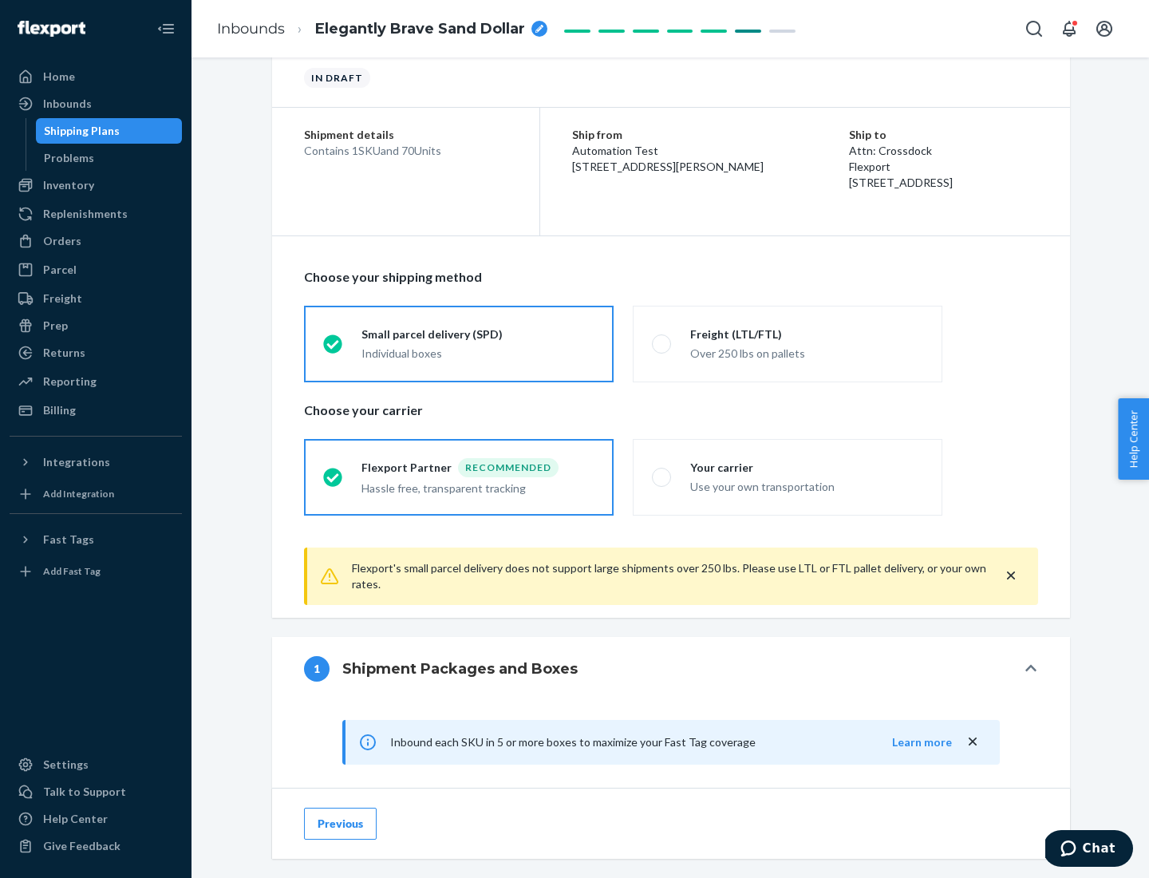
click at [807, 467] on div "Your carrier" at bounding box center [806, 468] width 233 height 16
click at [662, 472] on input "Your carrier Use your own transportation" at bounding box center [657, 477] width 10 height 10
radio input "true"
radio input "false"
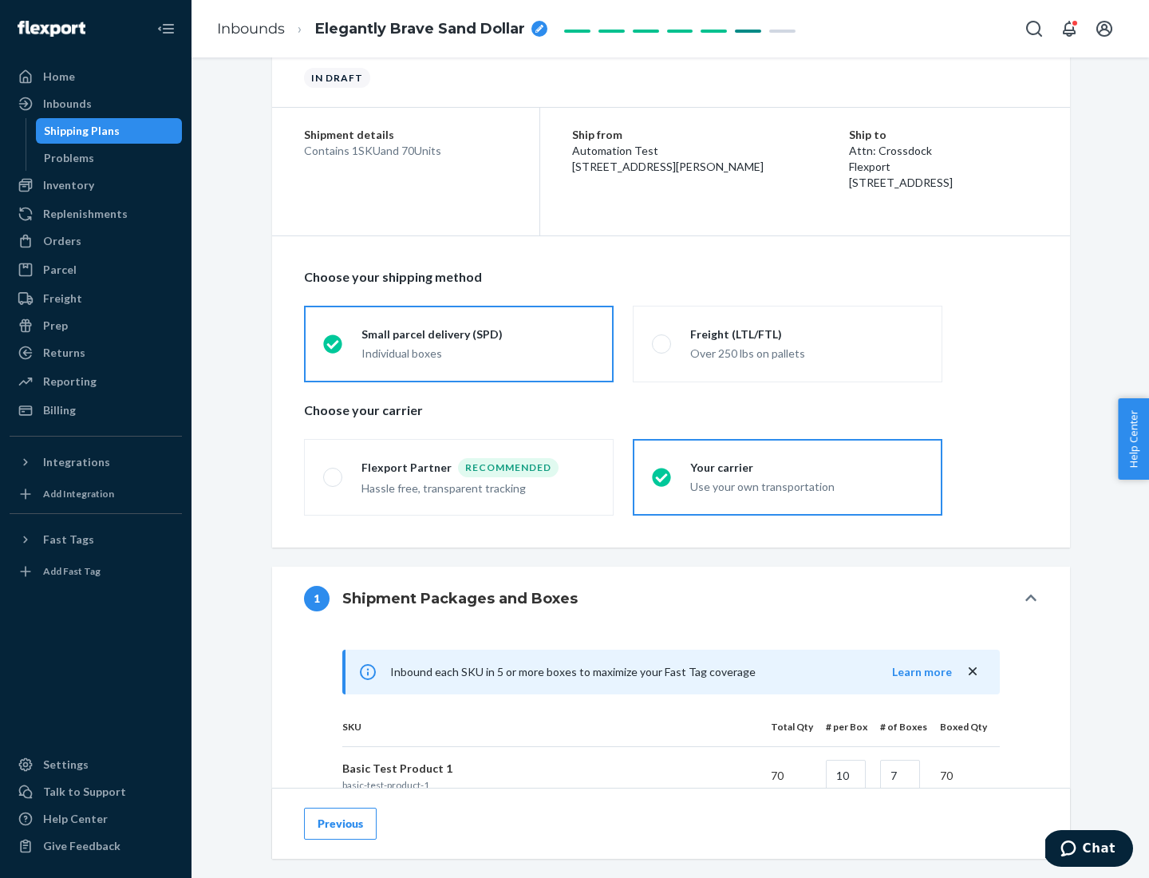
scroll to position [387, 0]
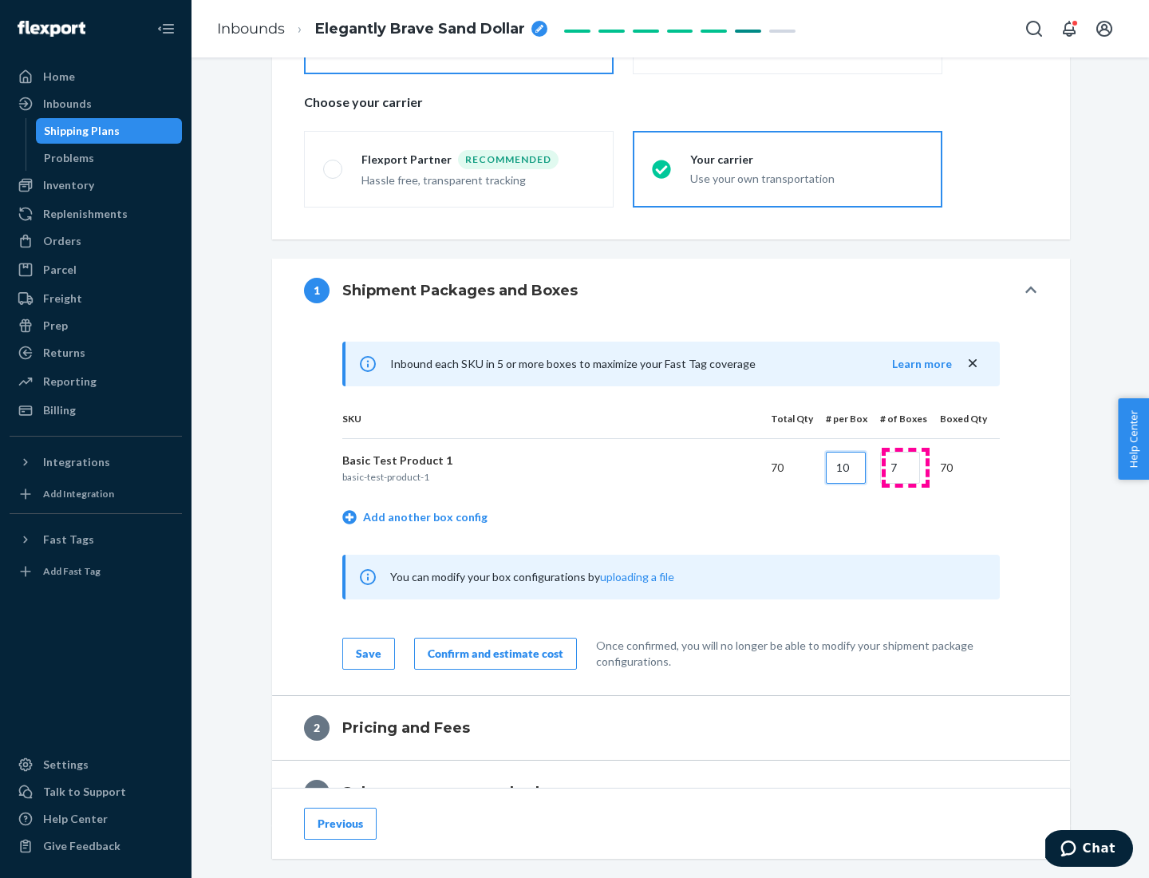
type input "10"
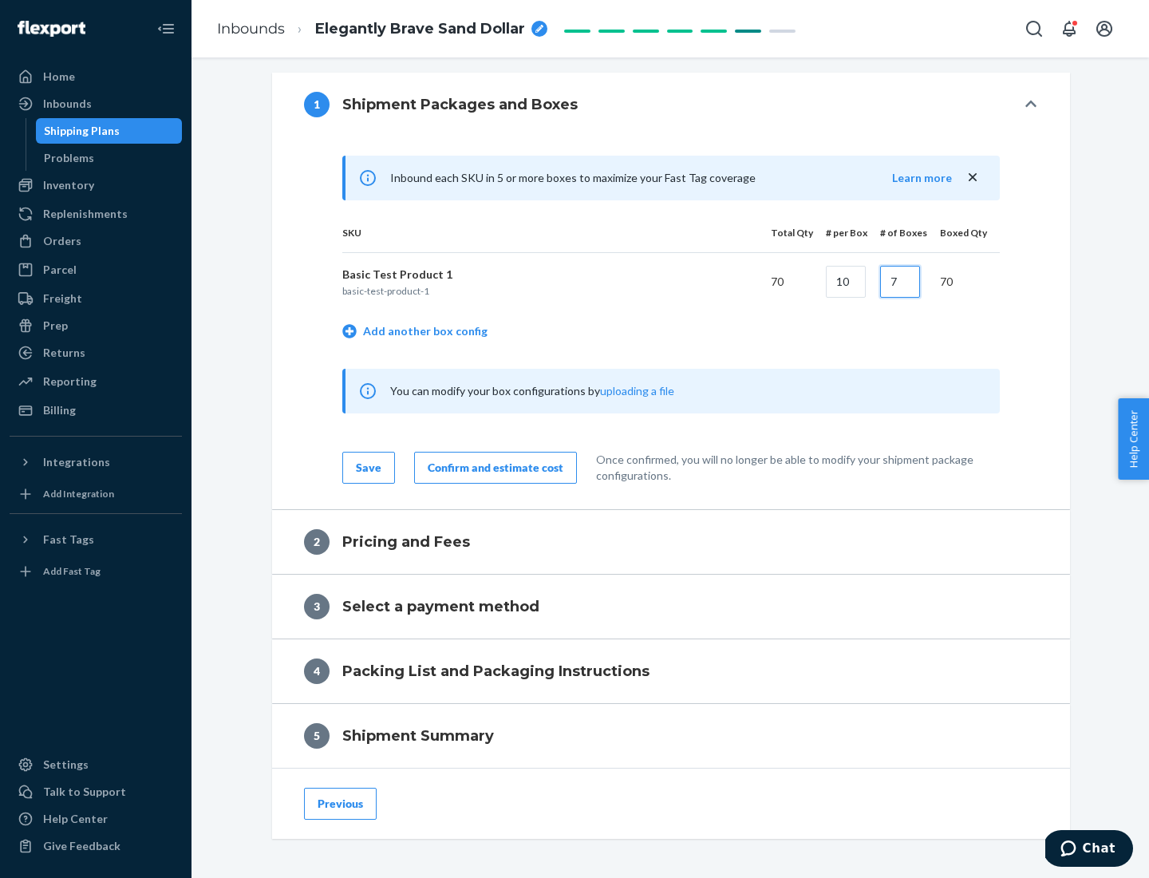
type input "7"
click at [492, 467] on div "Confirm and estimate cost" at bounding box center [496, 468] width 136 height 16
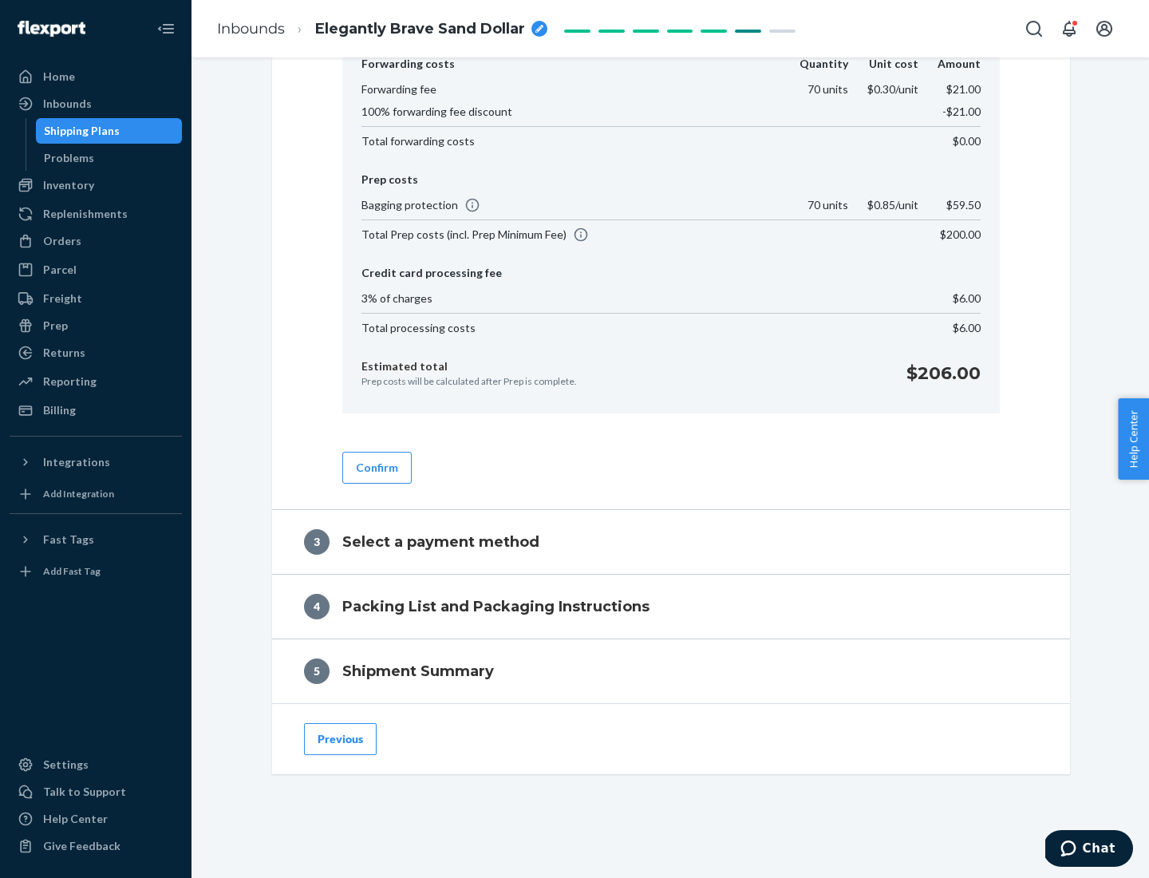
click at [376, 467] on button "Confirm" at bounding box center [376, 468] width 69 height 32
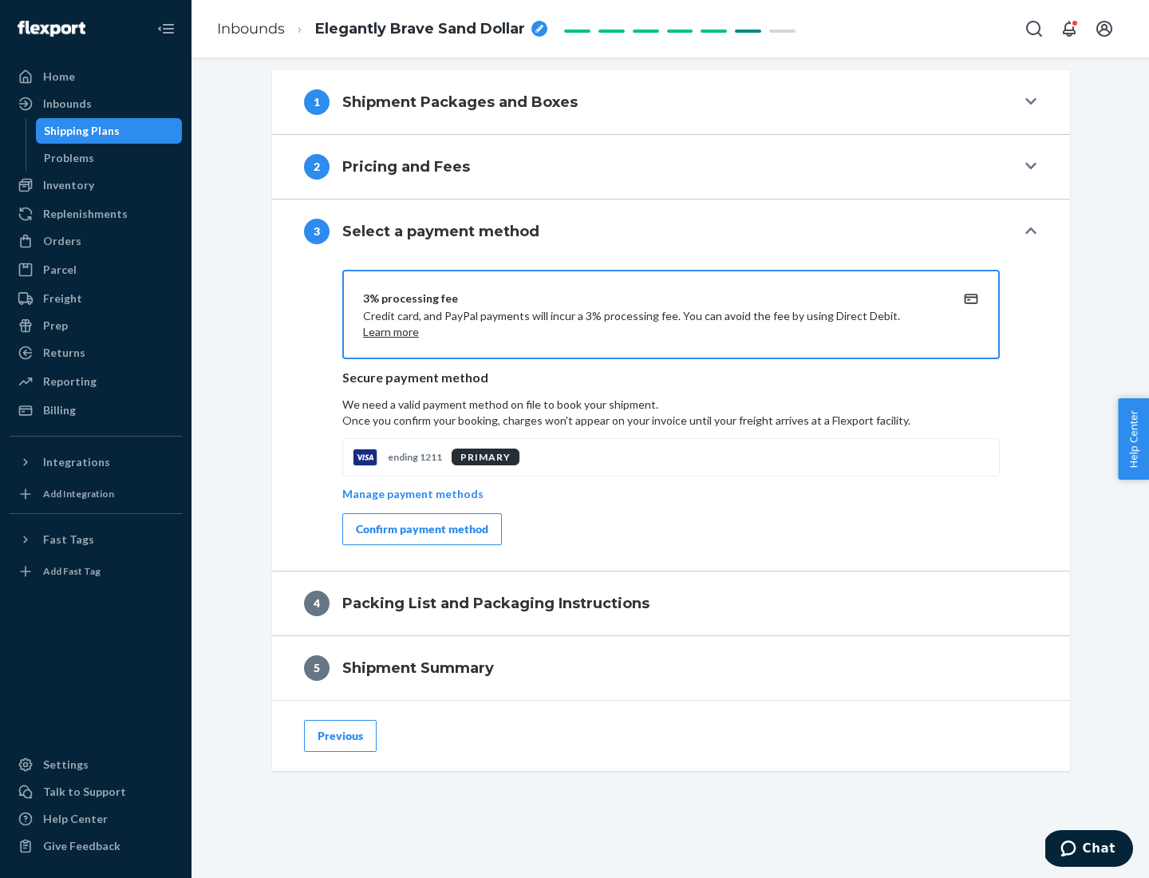
scroll to position [575, 0]
click at [420, 529] on div "Confirm payment method" at bounding box center [422, 529] width 132 height 16
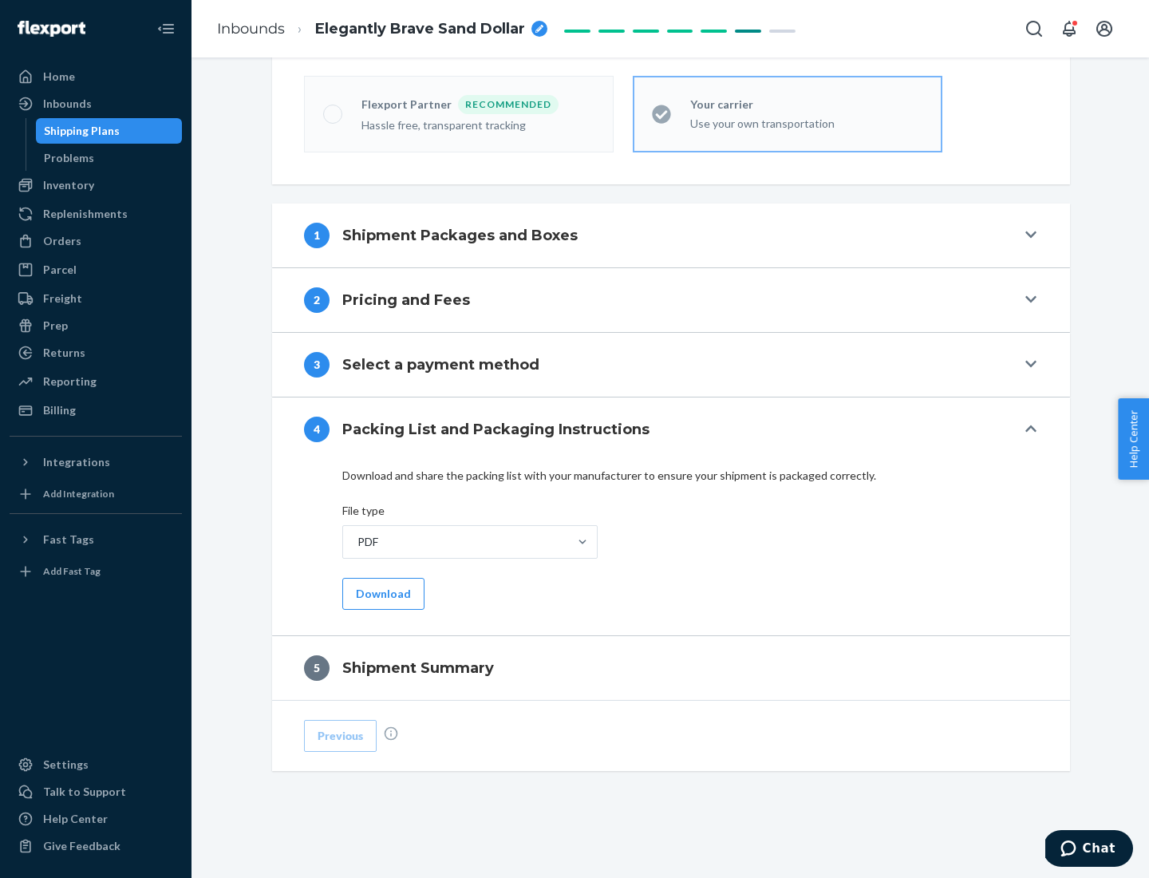
click at [381, 593] on button "Download" at bounding box center [383, 594] width 82 height 32
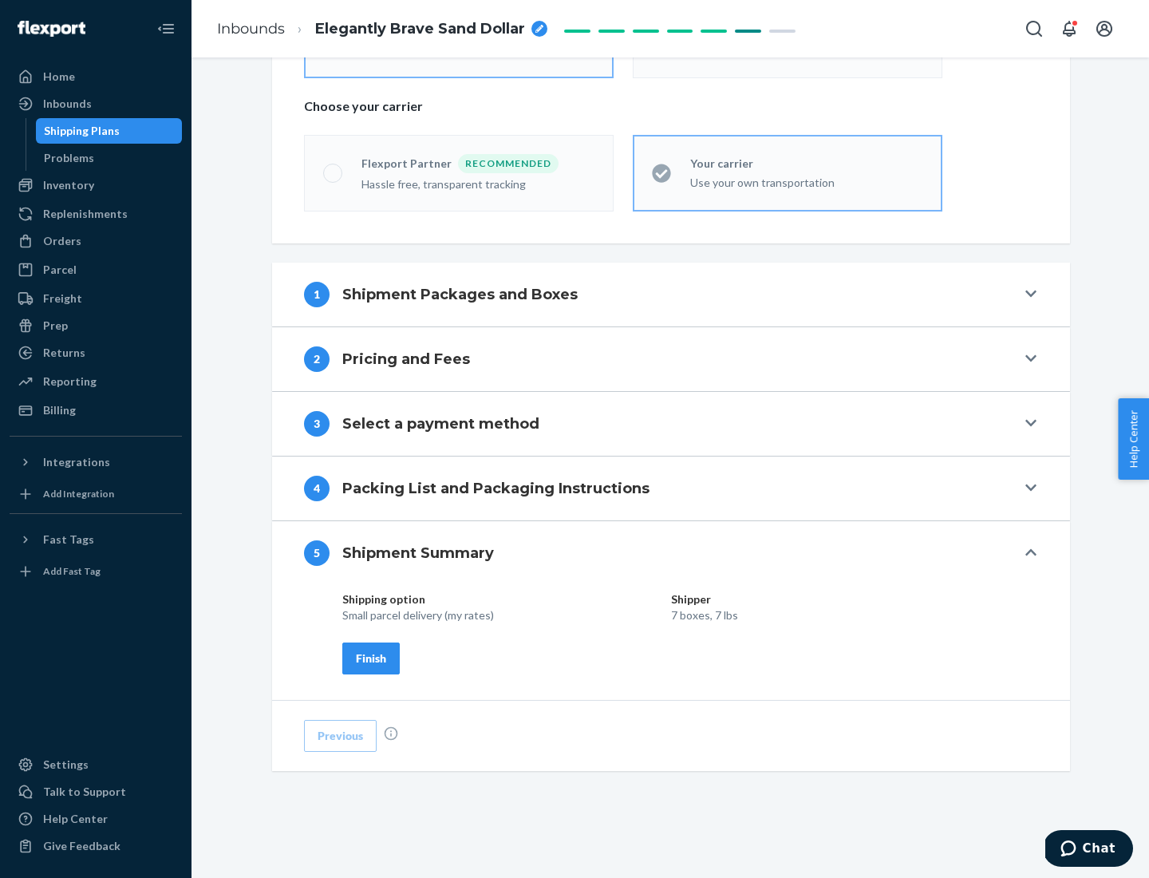
scroll to position [383, 0]
